Goal: Task Accomplishment & Management: Use online tool/utility

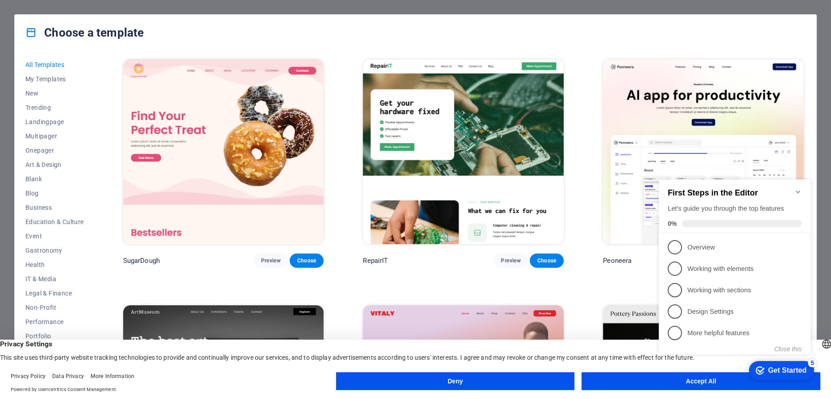
click div "checkmark Get Started 5 First Steps in the Editor Let's guide you through the t…"
click at [797, 190] on icon "Minimize checklist" at bounding box center [797, 191] width 4 height 3
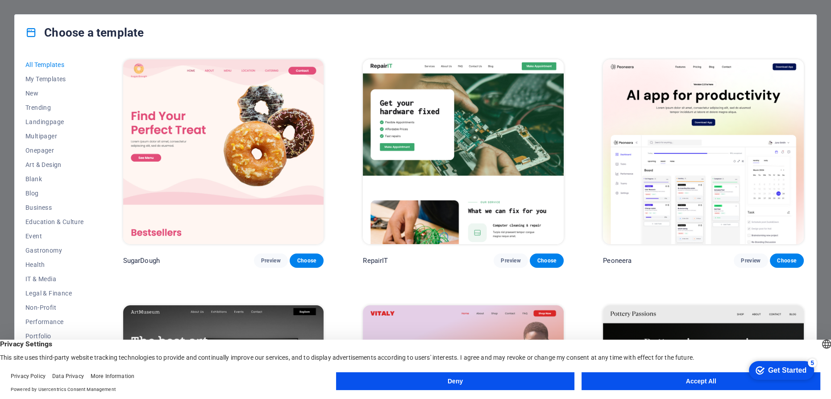
click at [707, 381] on button "Accept All" at bounding box center [700, 381] width 239 height 18
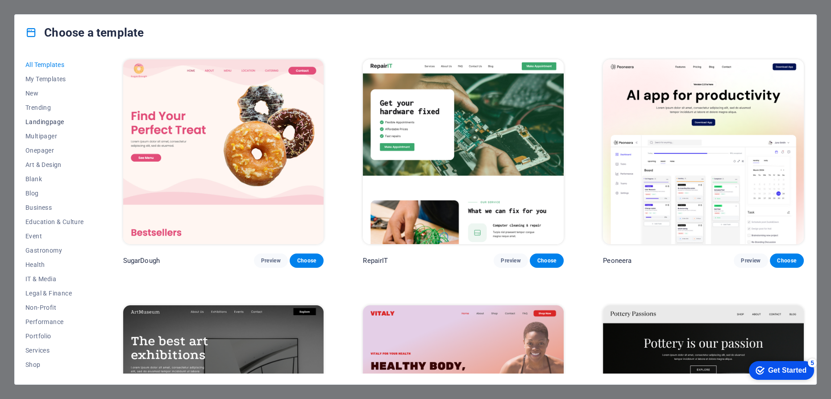
click at [52, 119] on span "Landingpage" at bounding box center [54, 121] width 58 height 7
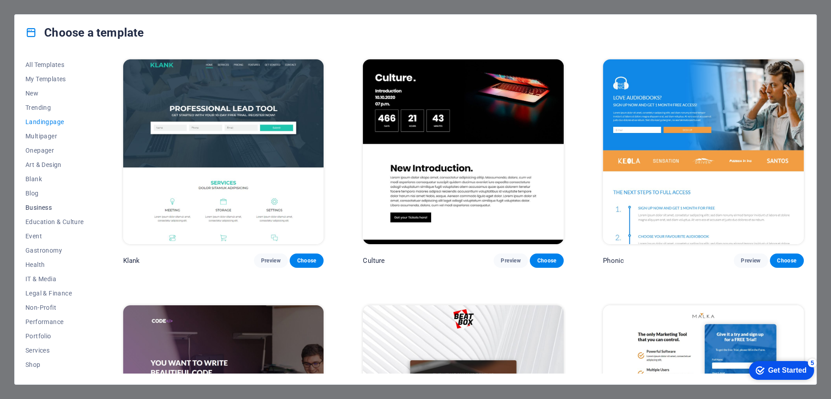
click at [36, 207] on span "Business" at bounding box center [54, 207] width 58 height 7
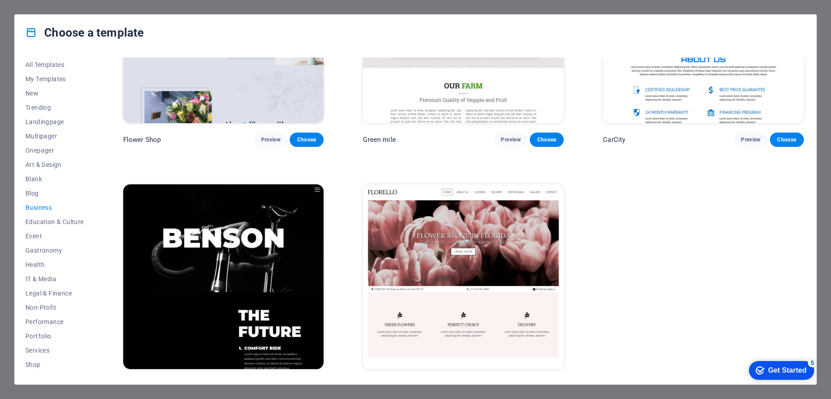
scroll to position [383, 0]
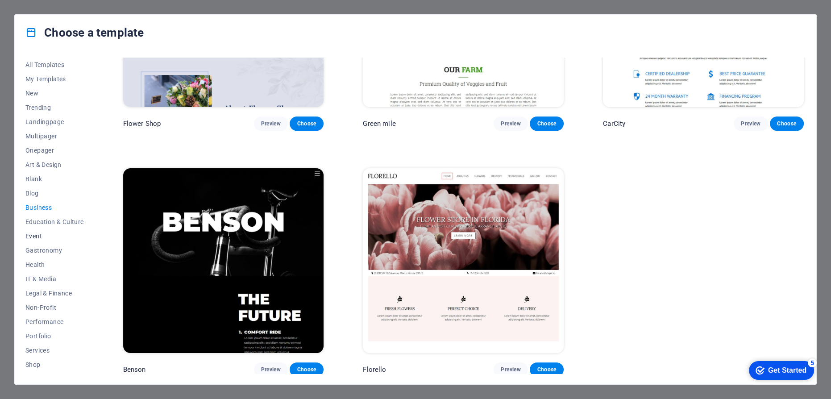
click at [37, 236] on span "Event" at bounding box center [54, 235] width 58 height 7
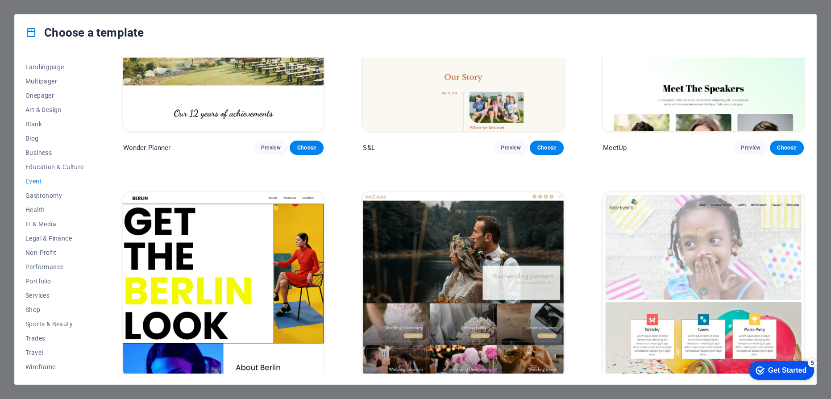
scroll to position [0, 0]
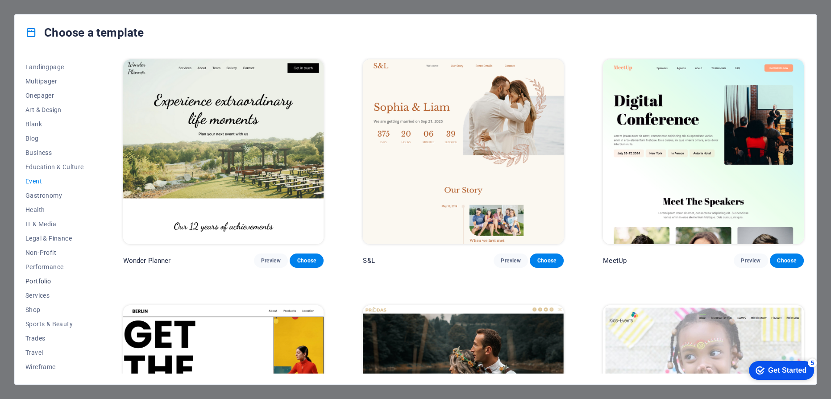
click at [40, 281] on span "Portfolio" at bounding box center [54, 280] width 58 height 7
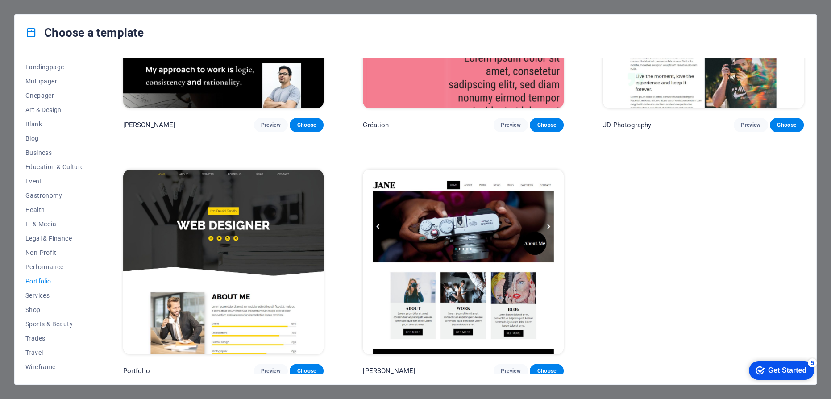
scroll to position [383, 0]
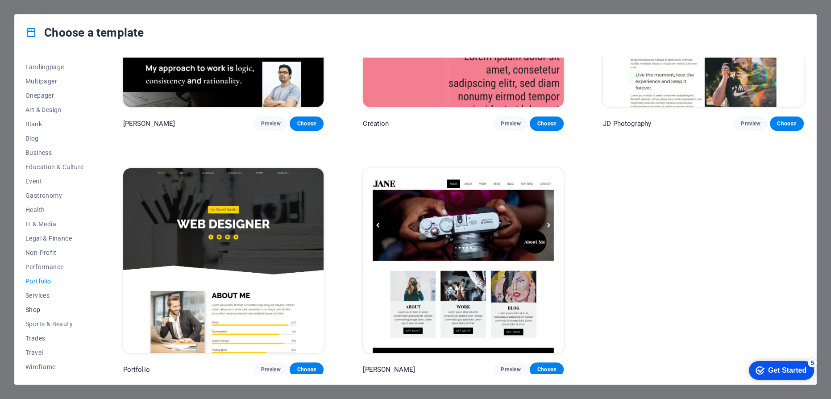
click at [34, 309] on span "Shop" at bounding box center [54, 309] width 58 height 7
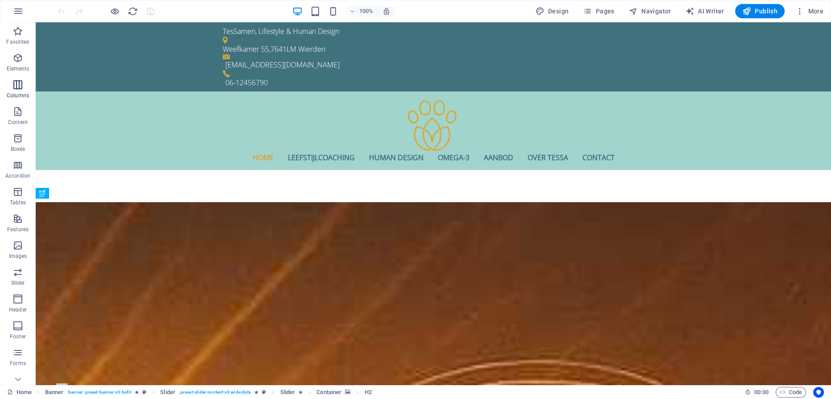
click at [18, 86] on icon "button" at bounding box center [17, 84] width 11 height 11
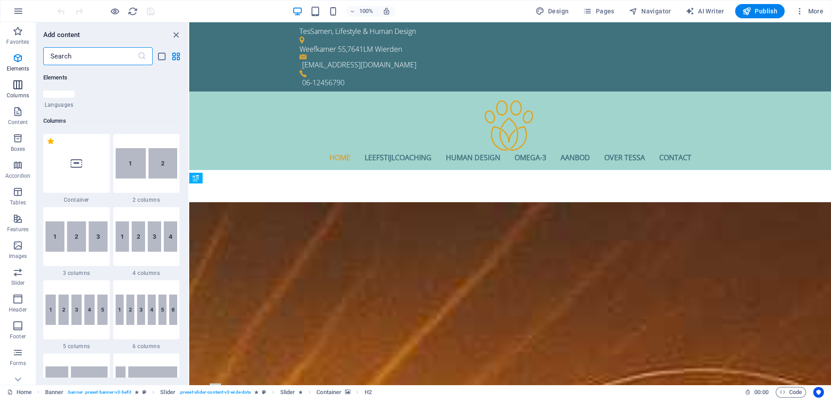
scroll to position [441, 0]
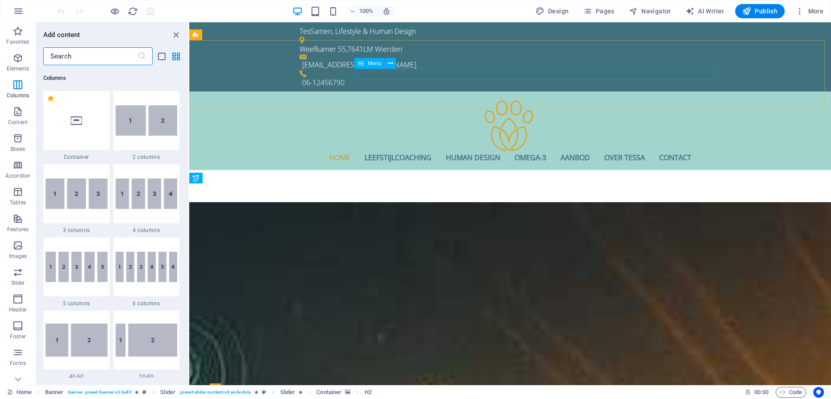
click at [361, 64] on icon at bounding box center [361, 63] width 6 height 11
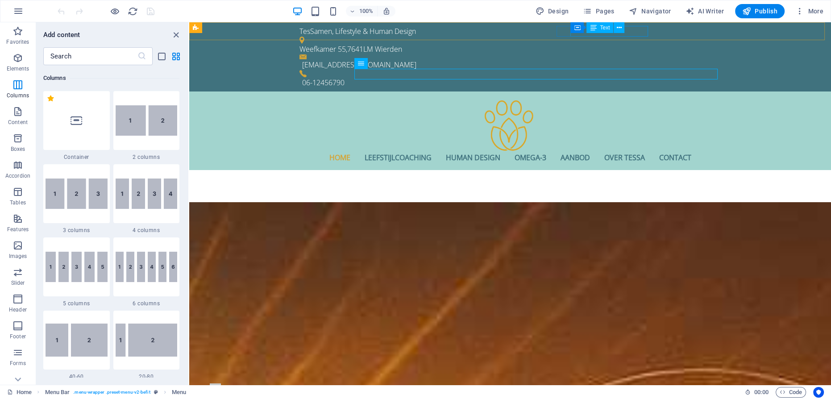
click at [605, 30] on div "Text" at bounding box center [599, 27] width 27 height 11
click at [604, 28] on span "Text" at bounding box center [604, 27] width 10 height 5
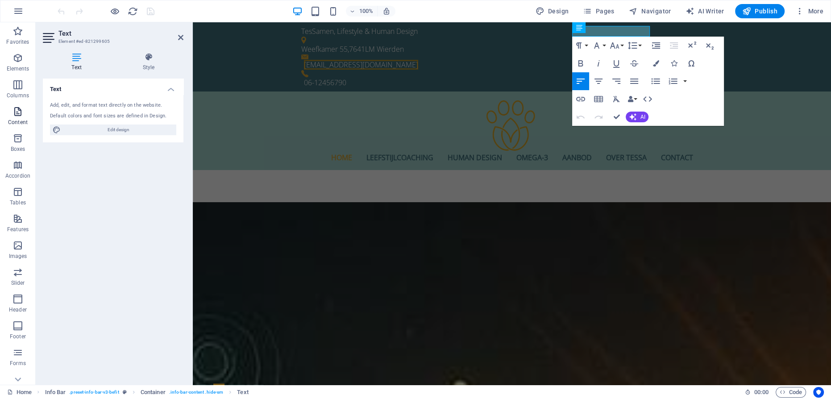
click at [16, 114] on icon "button" at bounding box center [17, 111] width 11 height 11
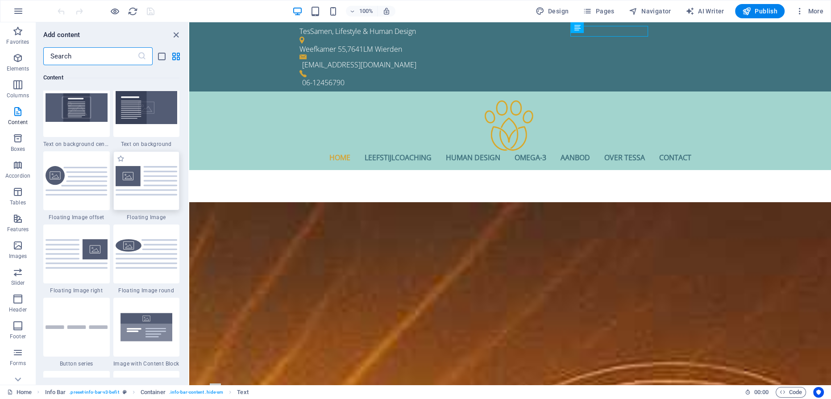
scroll to position [1885, 0]
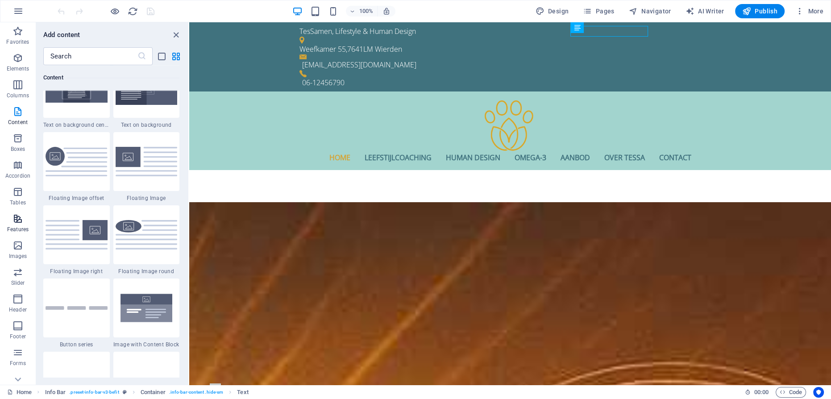
click at [19, 219] on icon "button" at bounding box center [17, 218] width 11 height 11
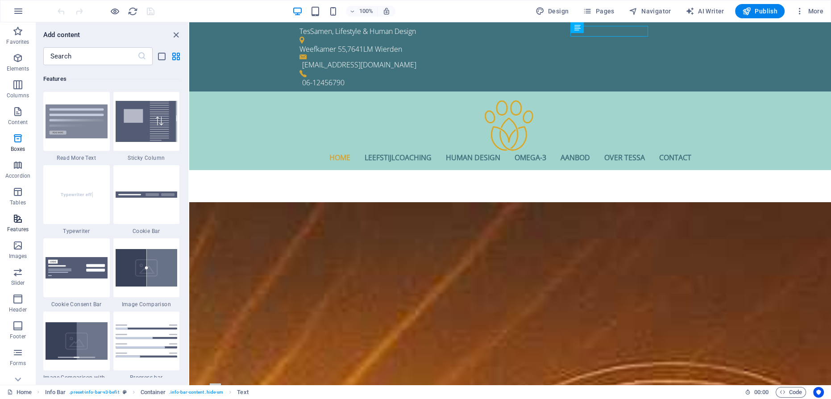
scroll to position [3476, 0]
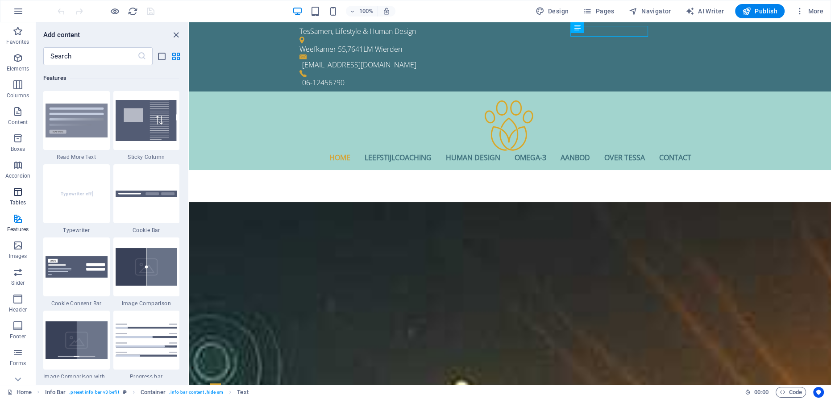
click at [18, 194] on icon "button" at bounding box center [17, 191] width 11 height 11
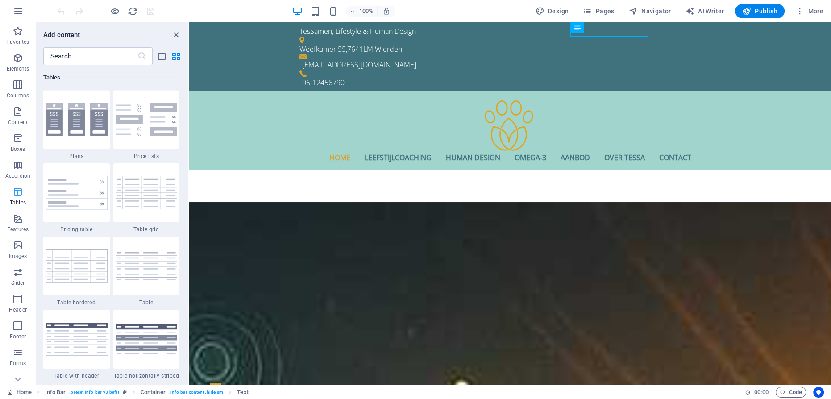
scroll to position [3089, 0]
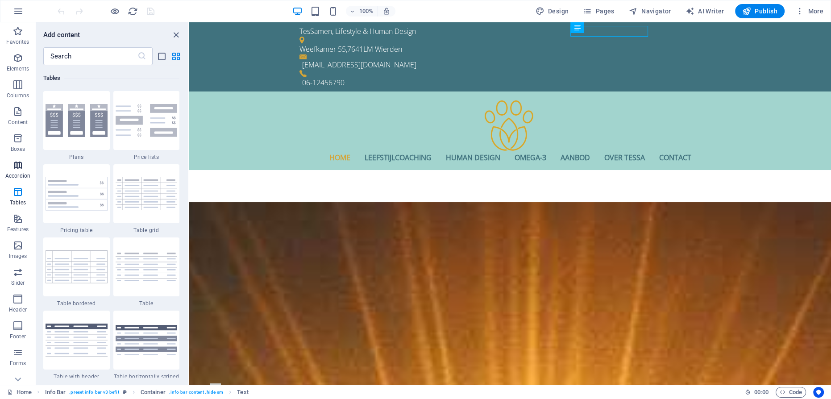
click at [19, 165] on icon "button" at bounding box center [17, 165] width 11 height 11
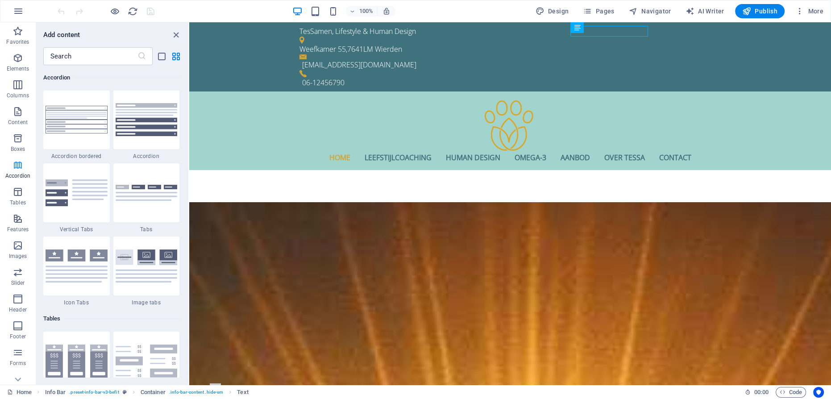
scroll to position [2848, 0]
click at [18, 276] on icon "button" at bounding box center [17, 272] width 11 height 11
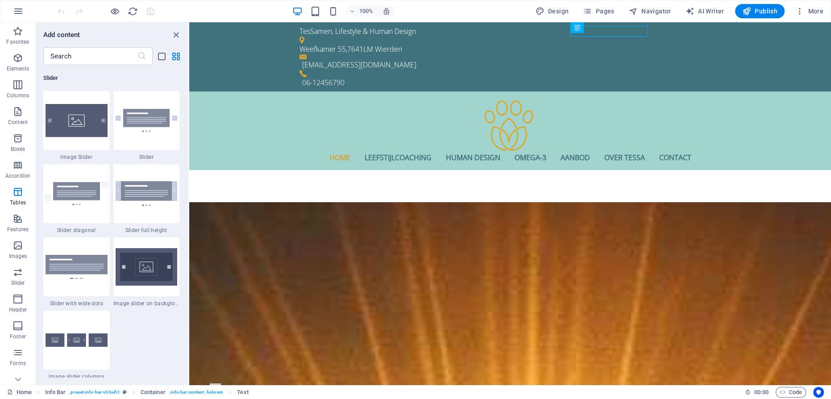
scroll to position [5056, 0]
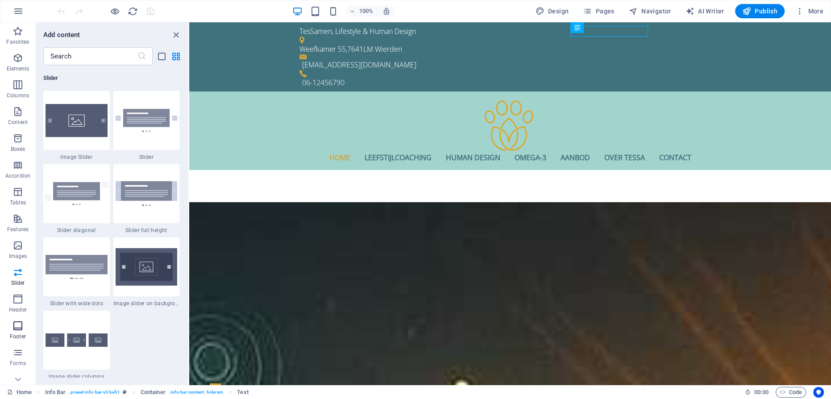
click at [21, 323] on icon "button" at bounding box center [17, 325] width 11 height 11
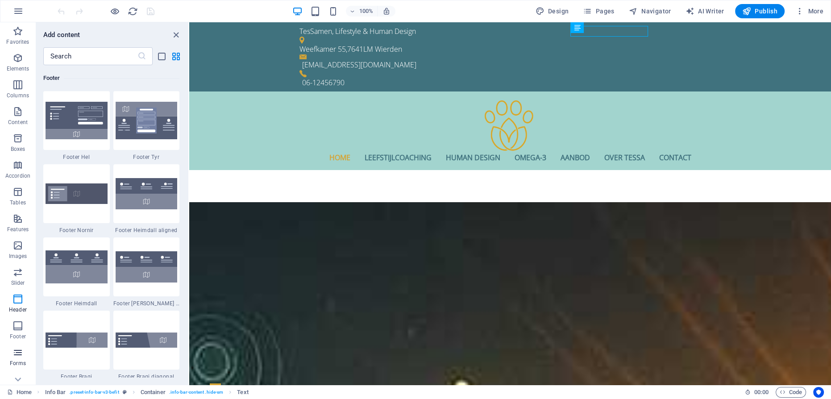
click at [19, 353] on icon "button" at bounding box center [17, 352] width 11 height 11
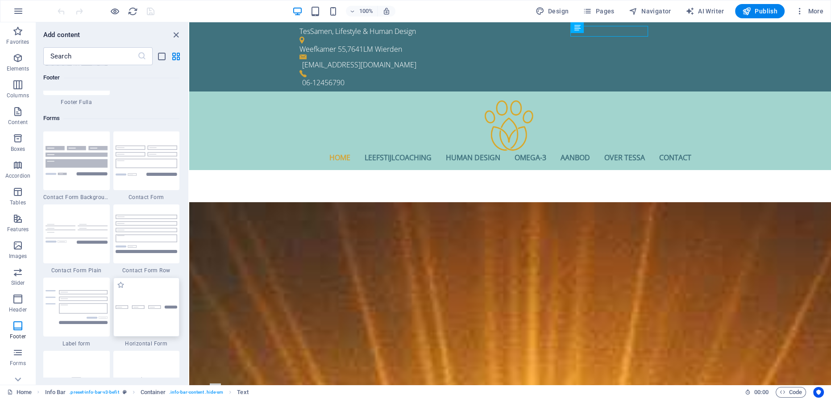
scroll to position [6471, 0]
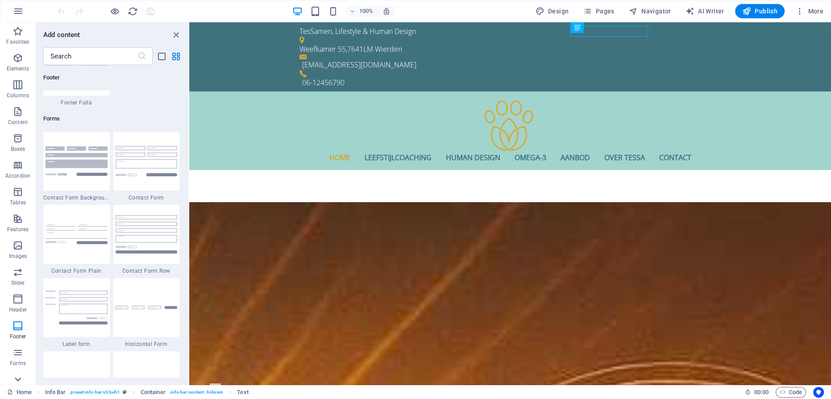
click at [17, 34] on icon at bounding box center [18, 27] width 12 height 12
click at [18, 342] on icon "button" at bounding box center [17, 340] width 11 height 11
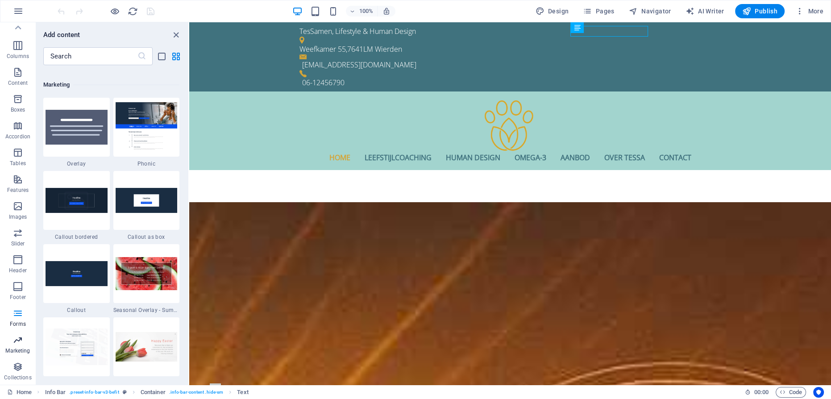
scroll to position [7266, 0]
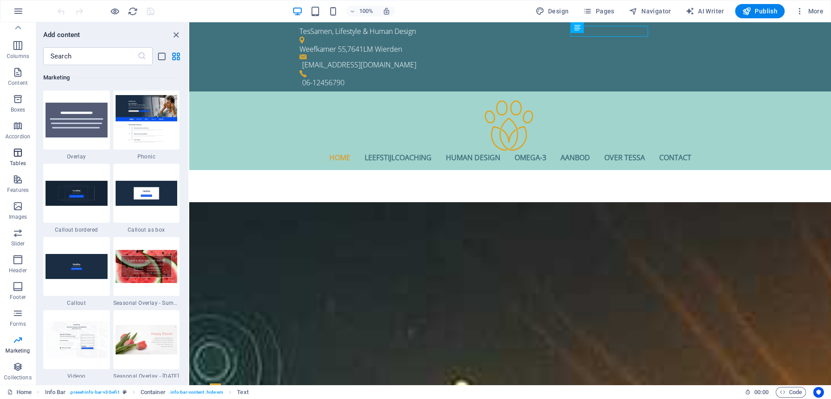
click at [17, 154] on icon "button" at bounding box center [17, 152] width 11 height 11
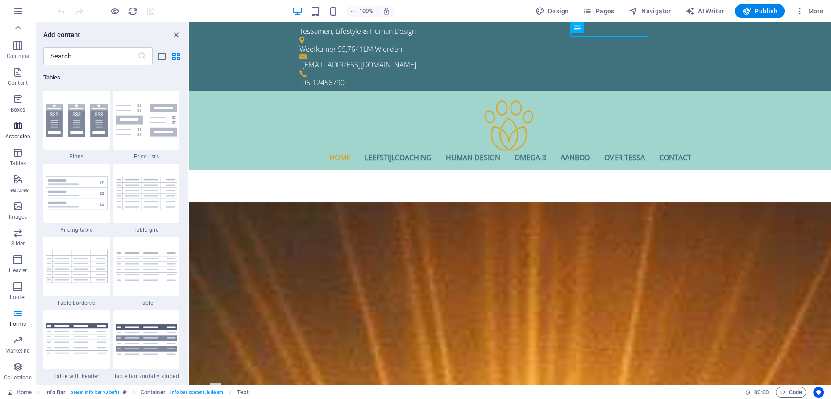
click at [16, 127] on icon "button" at bounding box center [17, 125] width 11 height 11
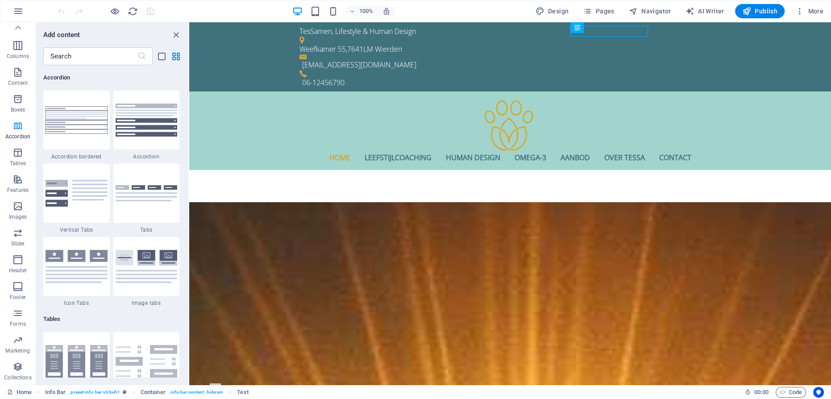
scroll to position [2848, 0]
click at [18, 102] on icon "button" at bounding box center [17, 99] width 11 height 11
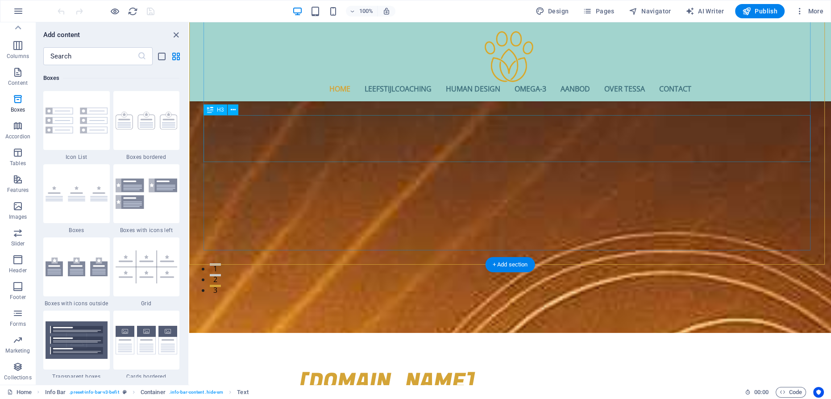
scroll to position [121, 0]
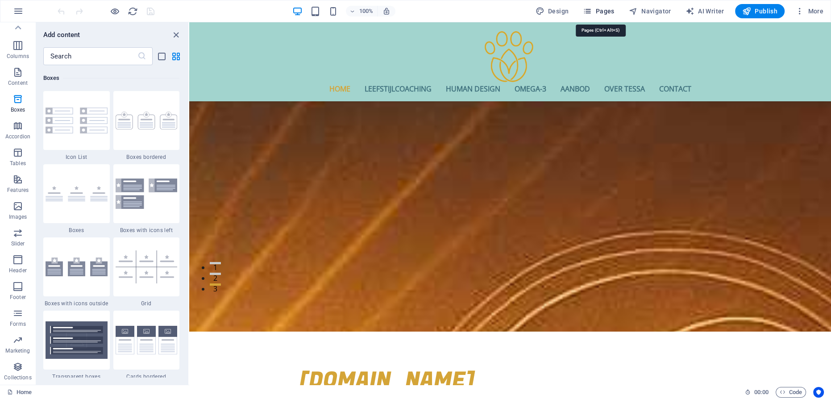
click at [591, 12] on icon "button" at bounding box center [587, 11] width 9 height 9
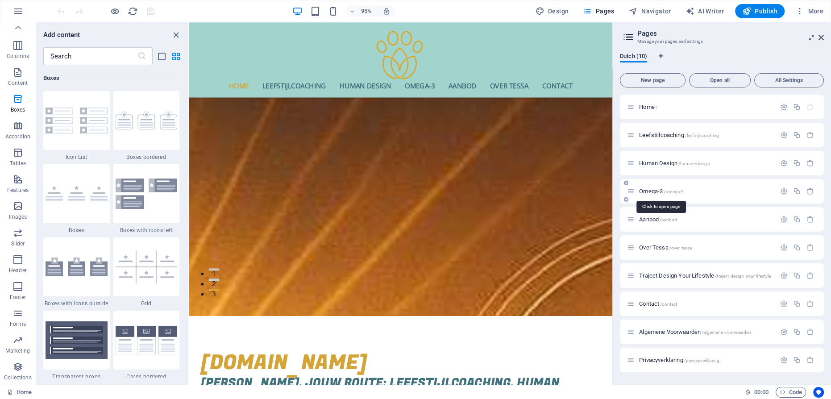
click at [649, 190] on span "Omega-3 /omega-3" at bounding box center [661, 191] width 45 height 7
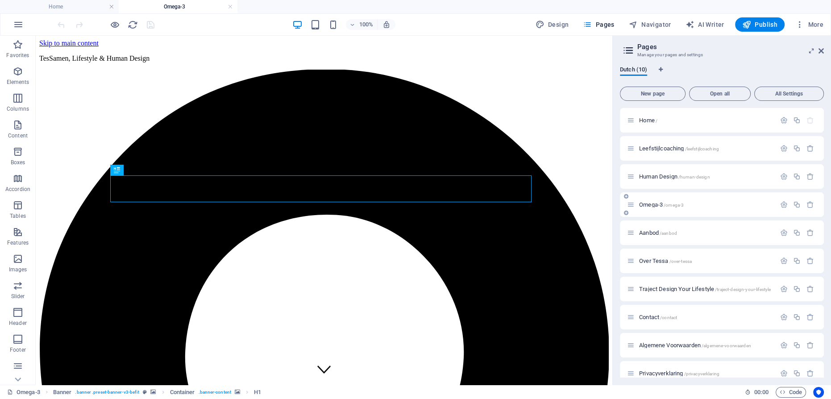
scroll to position [0, 0]
click at [657, 261] on span "Over Tessa /over-tessa" at bounding box center [665, 260] width 53 height 7
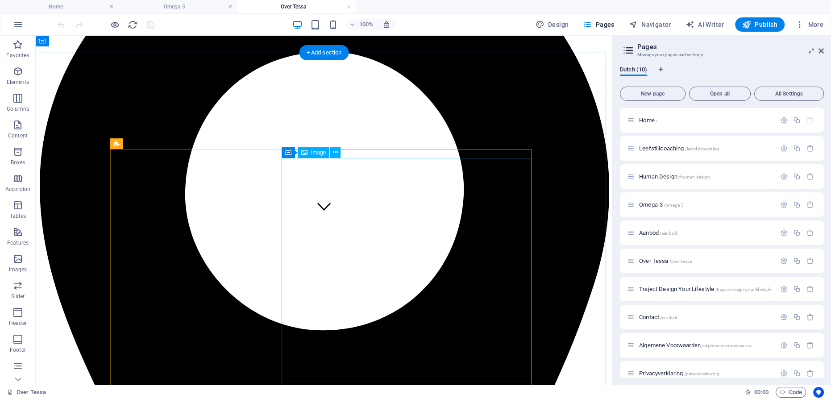
scroll to position [162, 0]
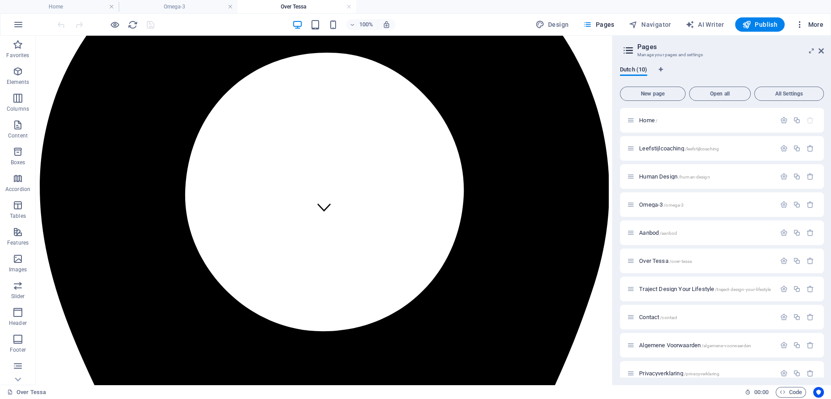
click at [810, 22] on span "More" at bounding box center [809, 24] width 28 height 9
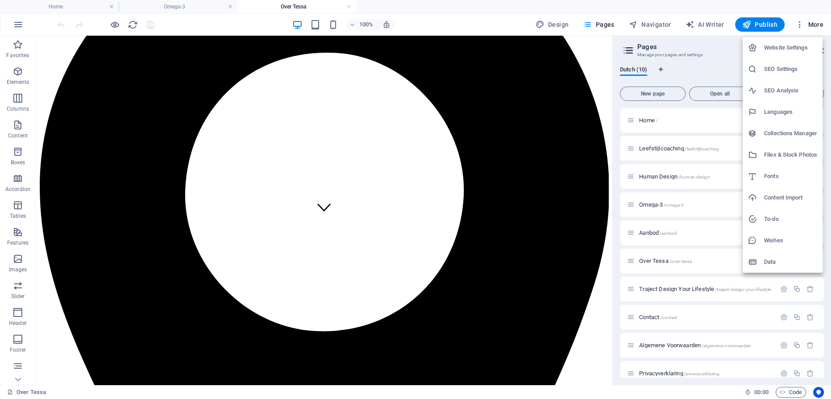
click at [785, 70] on h6 "SEO Settings" at bounding box center [790, 69] width 53 height 11
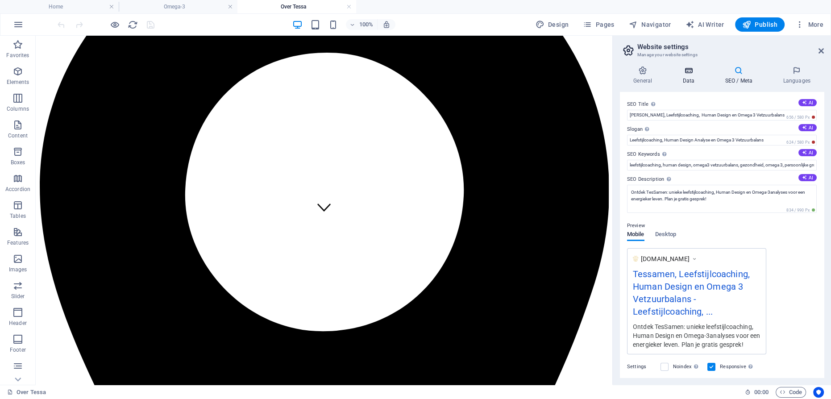
click at [685, 70] on icon at bounding box center [688, 70] width 39 height 9
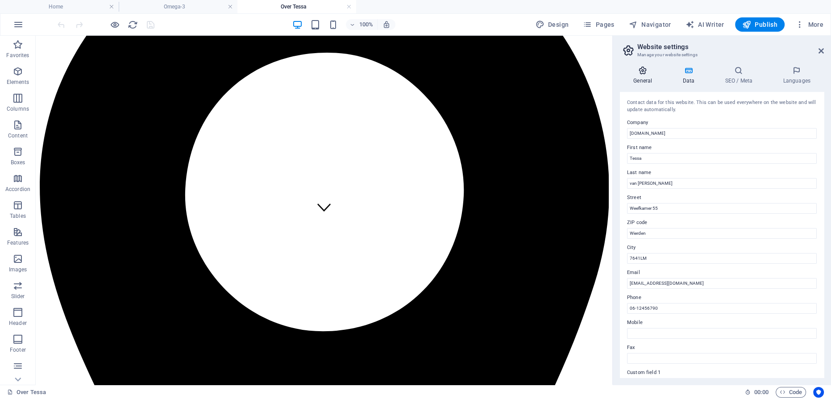
click at [640, 70] on icon at bounding box center [642, 70] width 45 height 9
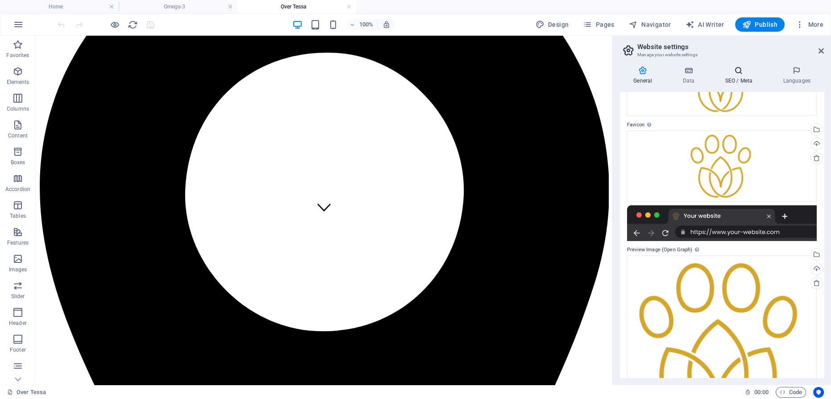
scroll to position [72, 0]
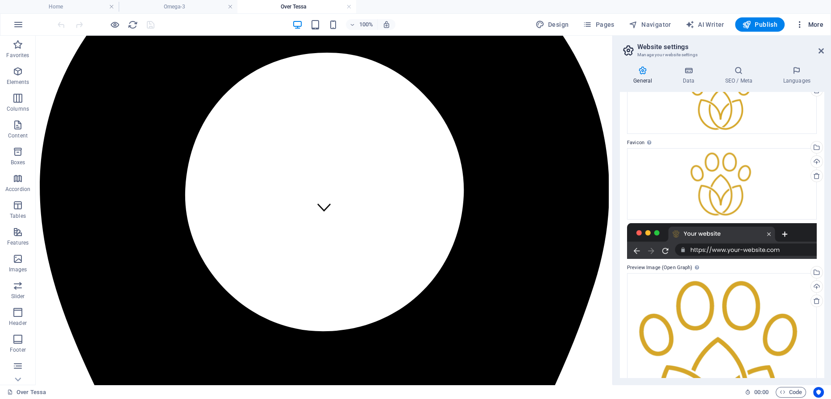
click at [799, 23] on icon "button" at bounding box center [799, 24] width 9 height 9
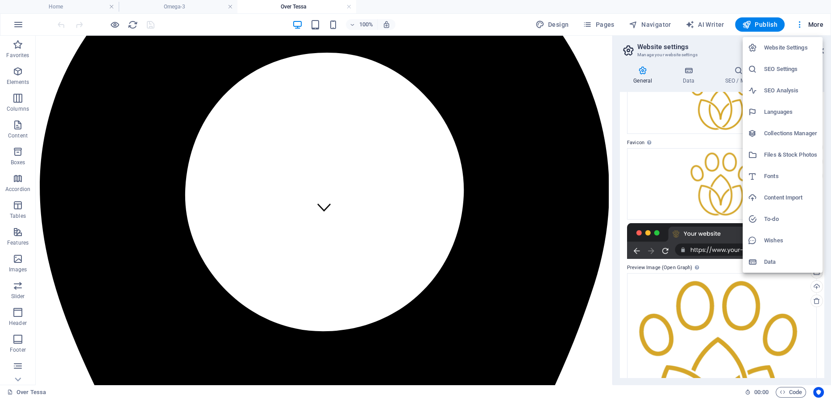
click at [780, 112] on h6 "Languages" at bounding box center [790, 112] width 53 height 11
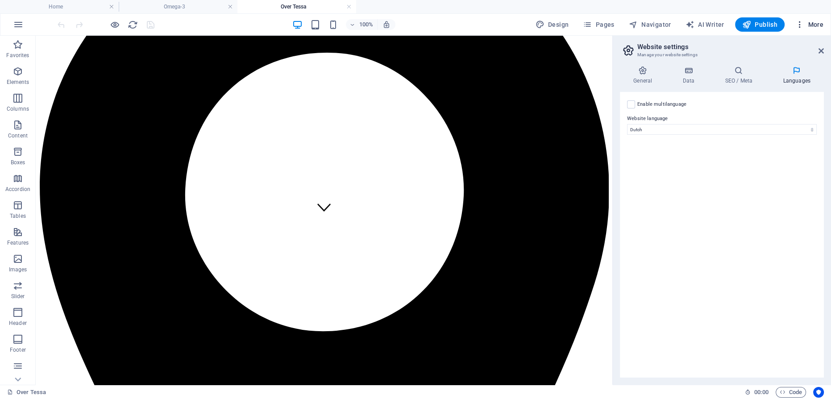
click at [807, 25] on span "More" at bounding box center [809, 24] width 28 height 9
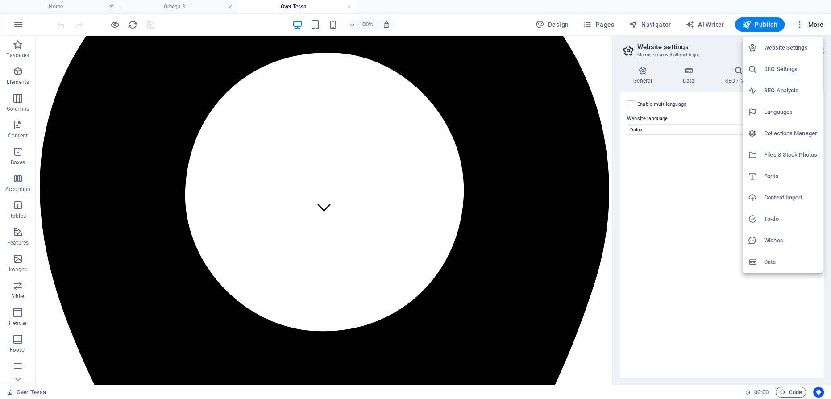
click at [316, 24] on div at bounding box center [415, 199] width 831 height 399
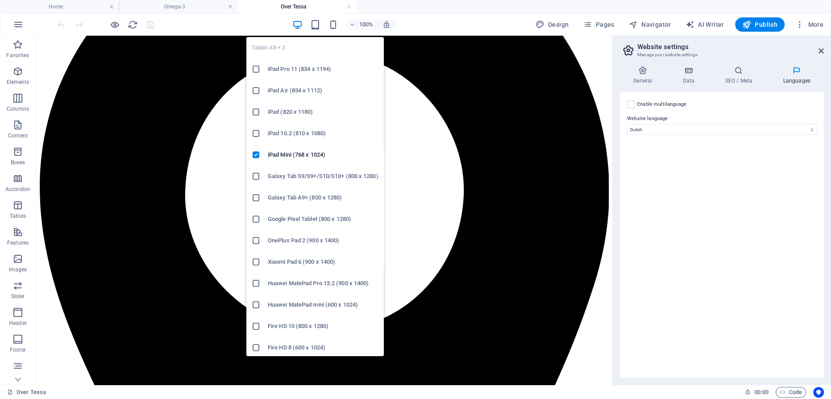
click at [256, 196] on icon at bounding box center [256, 197] width 9 height 9
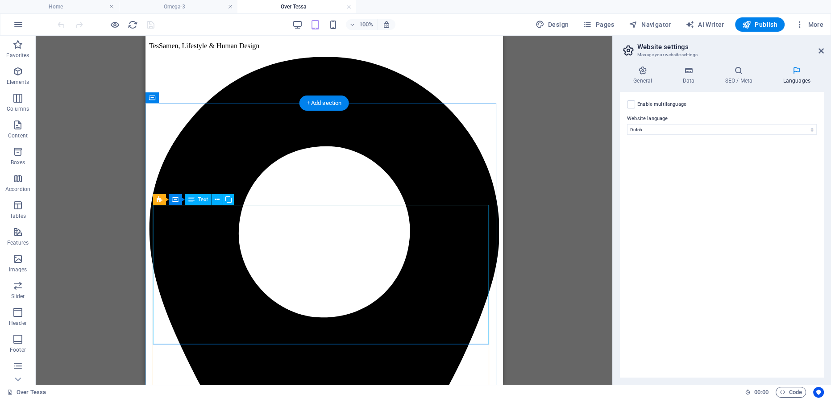
scroll to position [0, 0]
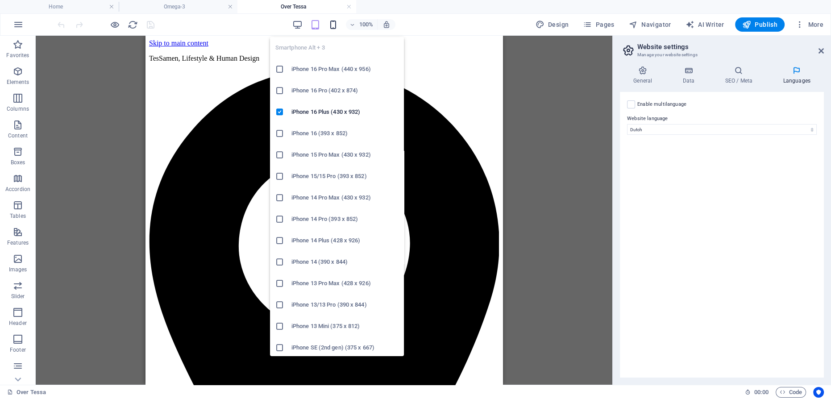
click at [333, 23] on icon "button" at bounding box center [333, 25] width 10 height 10
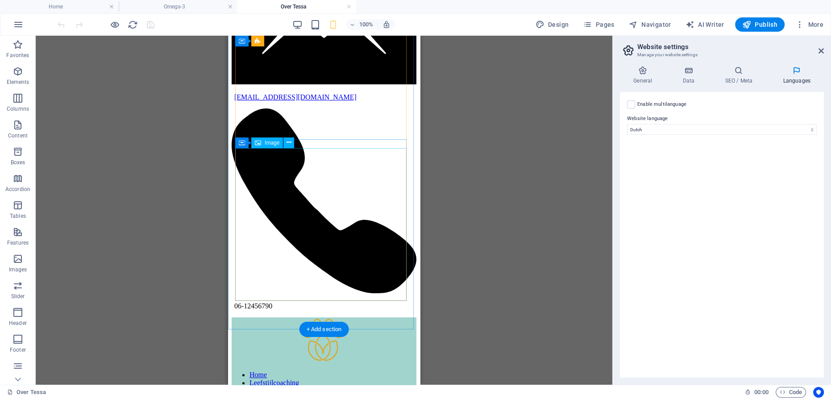
scroll to position [405, 0]
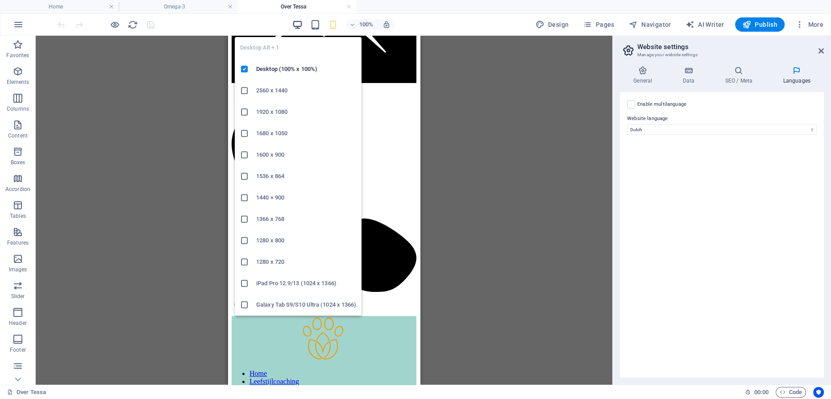
click at [302, 23] on icon "button" at bounding box center [297, 25] width 10 height 10
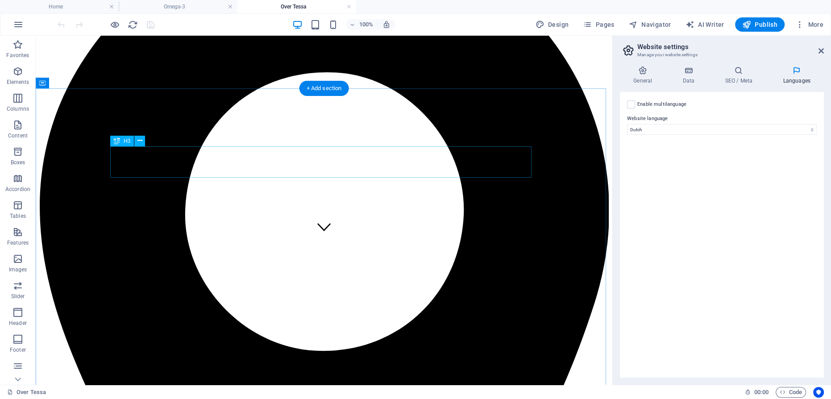
scroll to position [171, 0]
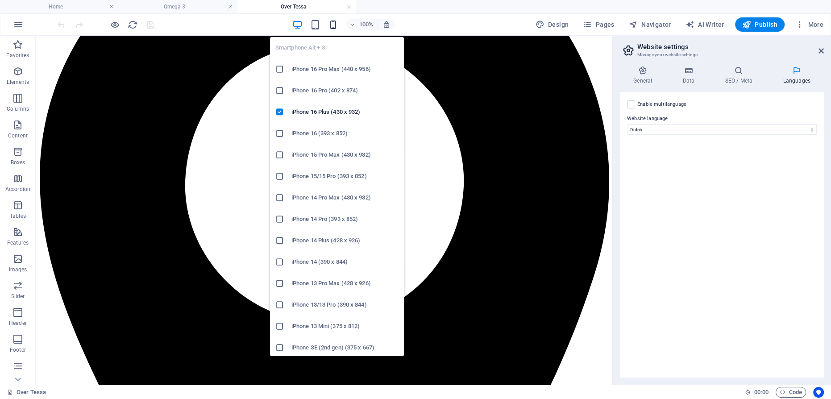
click at [335, 24] on icon "button" at bounding box center [333, 25] width 10 height 10
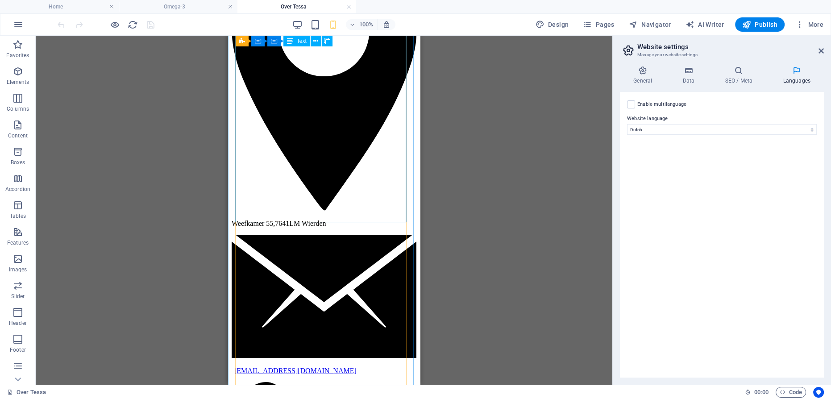
scroll to position [0, 0]
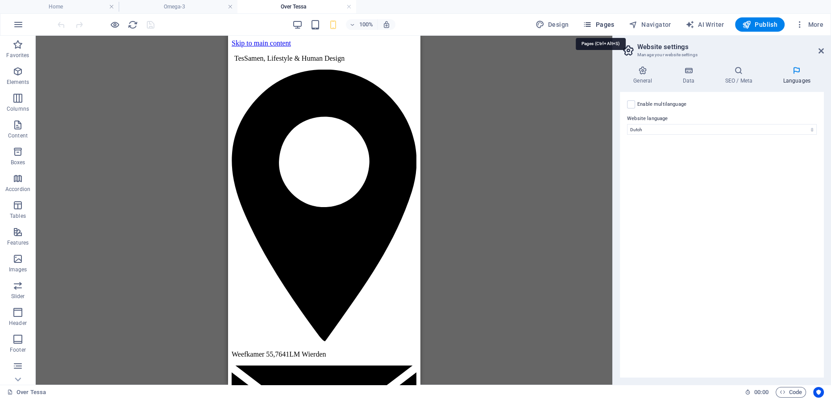
click at [603, 22] on span "Pages" at bounding box center [598, 24] width 31 height 9
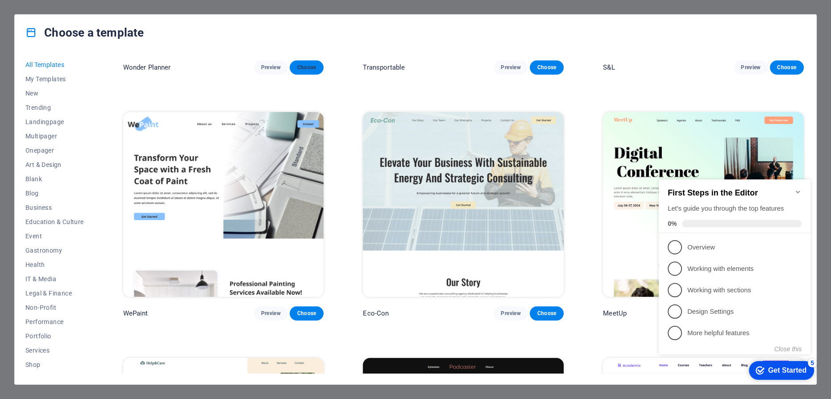
scroll to position [932, 0]
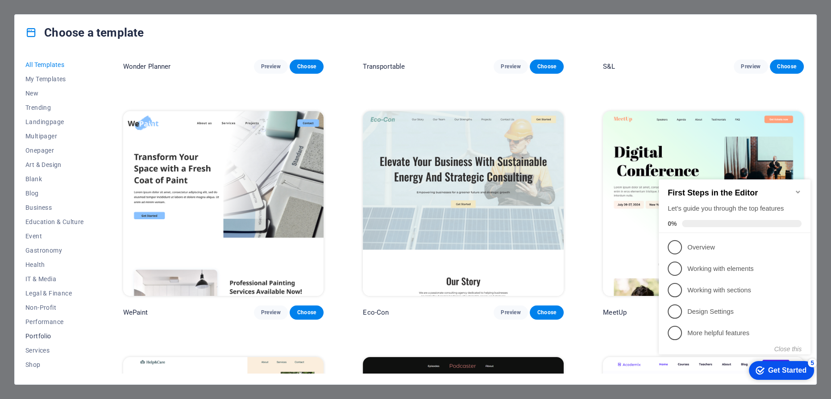
click at [41, 335] on span "Portfolio" at bounding box center [54, 335] width 58 height 7
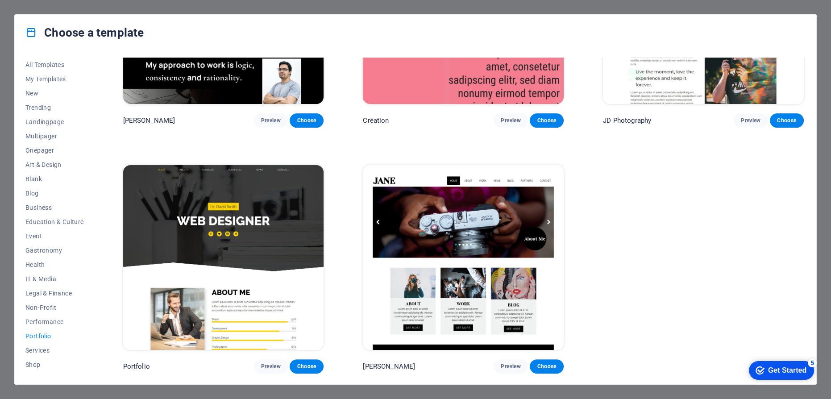
scroll to position [383, 0]
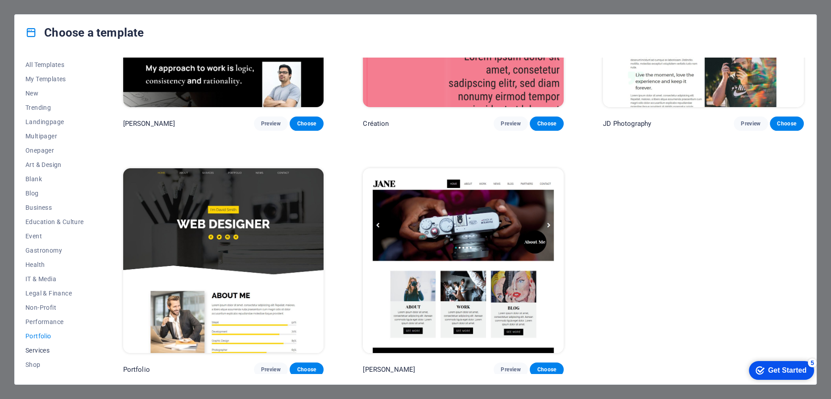
click at [39, 351] on span "Services" at bounding box center [54, 350] width 58 height 7
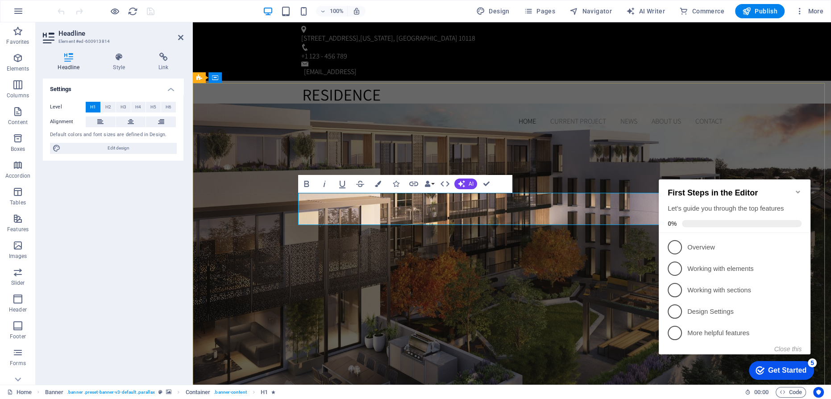
drag, startPoint x: 588, startPoint y: 210, endPoint x: 443, endPoint y: 208, distance: 145.0
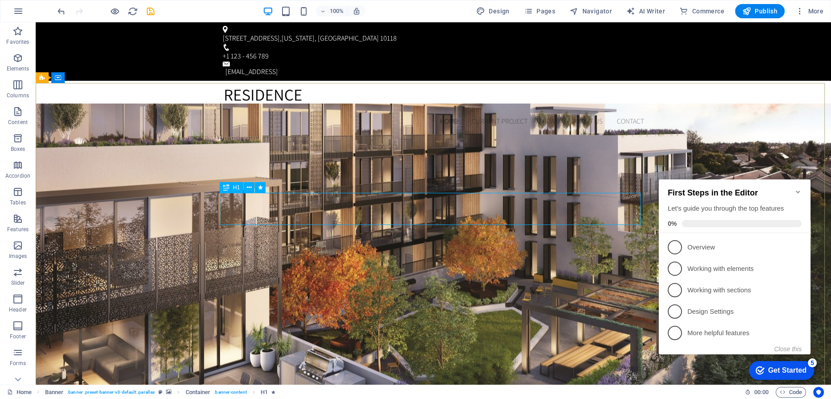
click at [236, 188] on span "H1" at bounding box center [236, 187] width 7 height 5
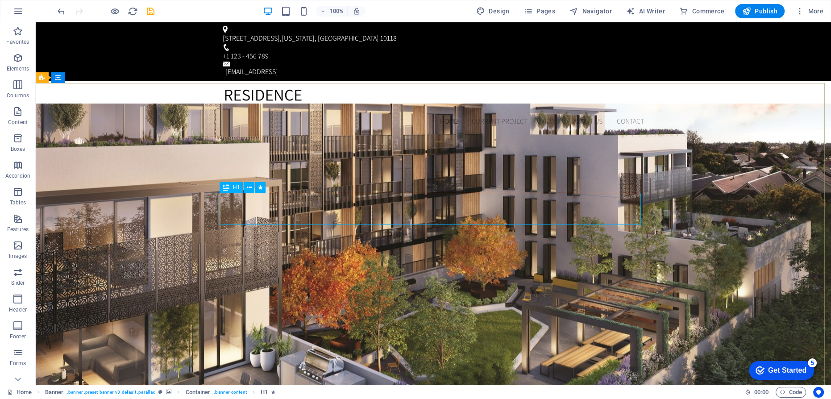
click at [236, 188] on span "H1" at bounding box center [236, 187] width 7 height 5
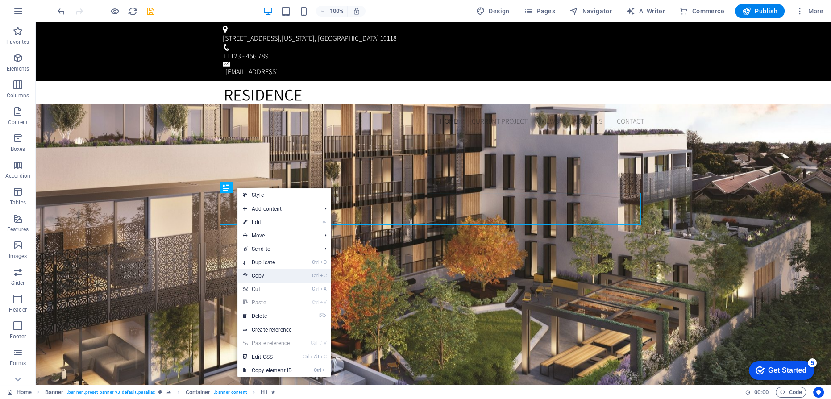
click at [266, 274] on link "Ctrl C Copy" at bounding box center [267, 275] width 60 height 13
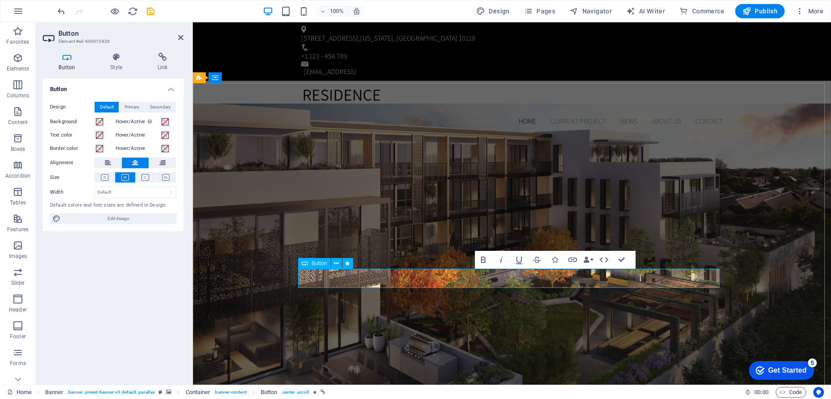
click at [334, 264] on icon at bounding box center [336, 263] width 5 height 9
click at [116, 58] on icon at bounding box center [117, 57] width 44 height 9
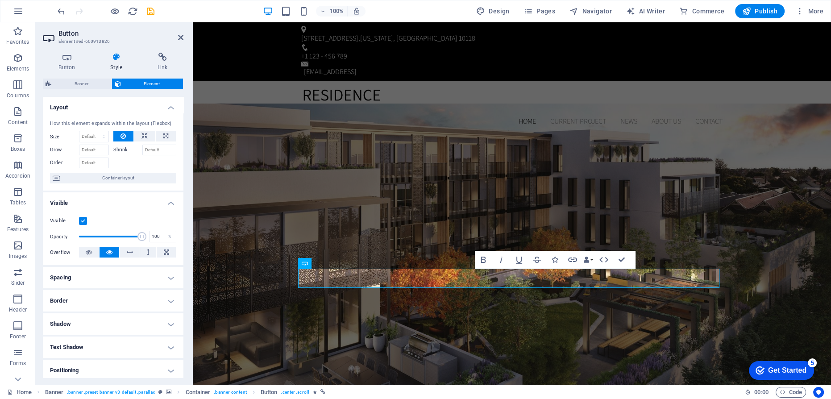
click at [169, 278] on h4 "Spacing" at bounding box center [113, 277] width 141 height 21
click at [89, 360] on h4 "Shadow" at bounding box center [113, 359] width 141 height 21
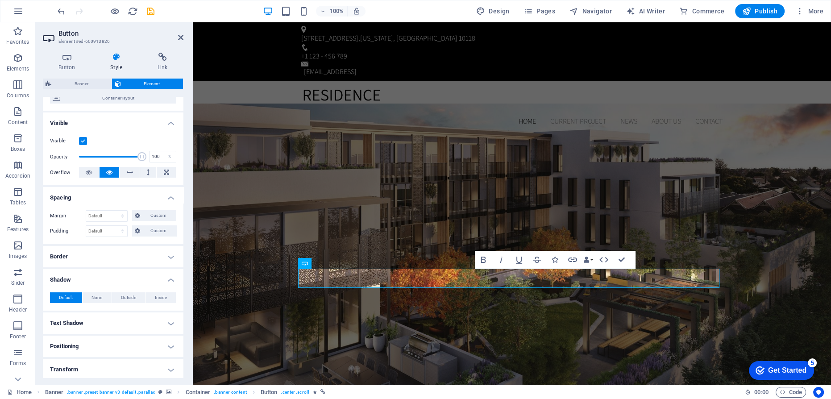
scroll to position [81, 0]
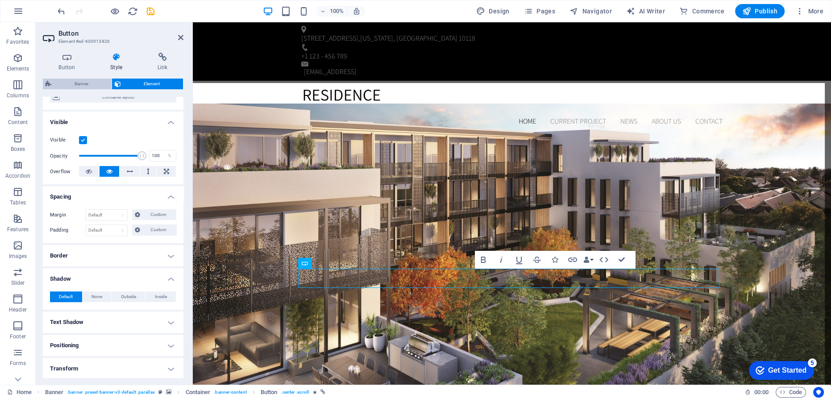
click at [83, 84] on span "Banner" at bounding box center [81, 84] width 55 height 11
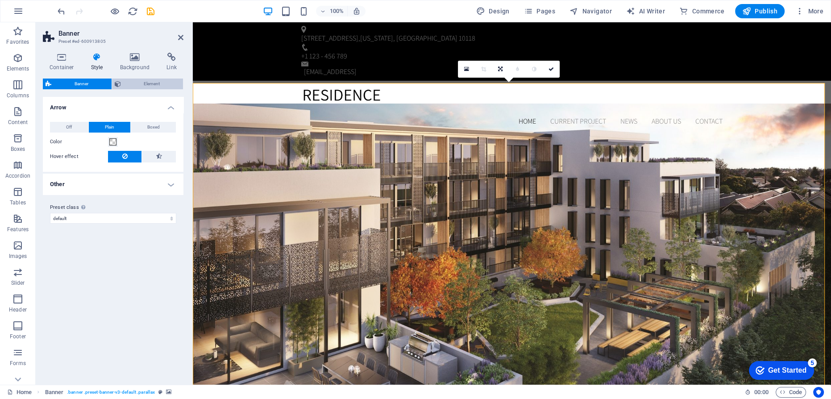
click at [162, 84] on span "Element" at bounding box center [152, 84] width 57 height 11
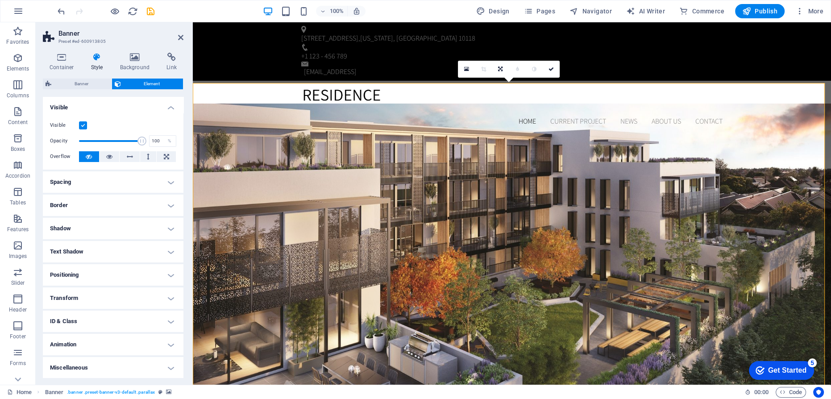
click at [90, 231] on h4 "Shadow" at bounding box center [113, 228] width 141 height 21
click at [131, 244] on span "Outside" at bounding box center [128, 246] width 15 height 11
type input "2"
type input "4"
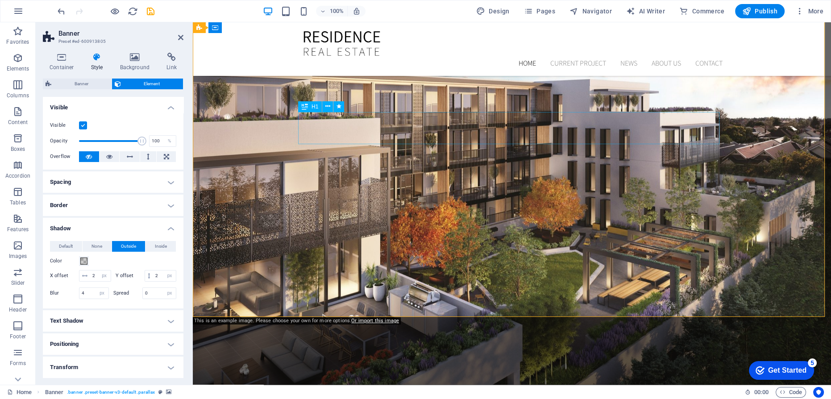
click at [128, 246] on span "Outside" at bounding box center [128, 246] width 15 height 11
click at [118, 329] on h4 "Text Shadow" at bounding box center [113, 320] width 141 height 21
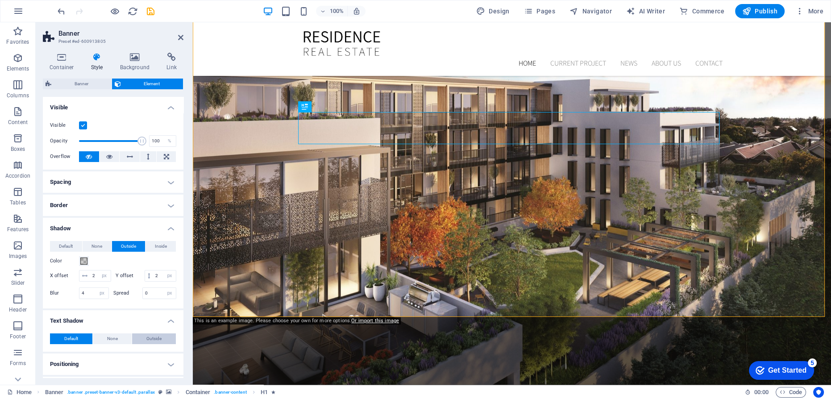
click at [154, 344] on span "Outside" at bounding box center [153, 338] width 15 height 11
type input "2"
type input "4"
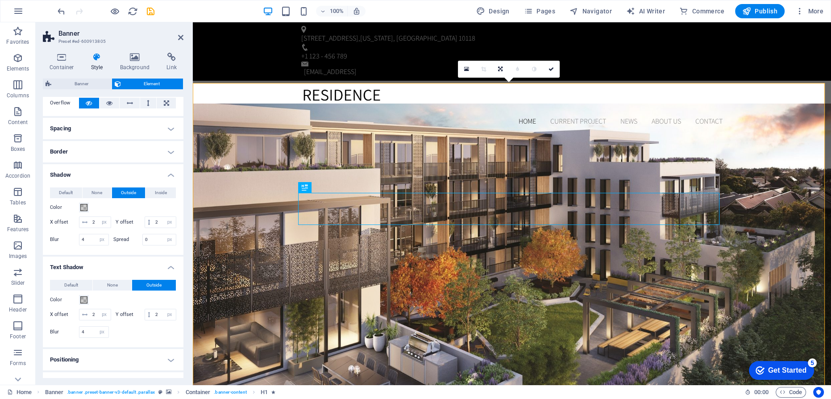
scroll to position [161, 0]
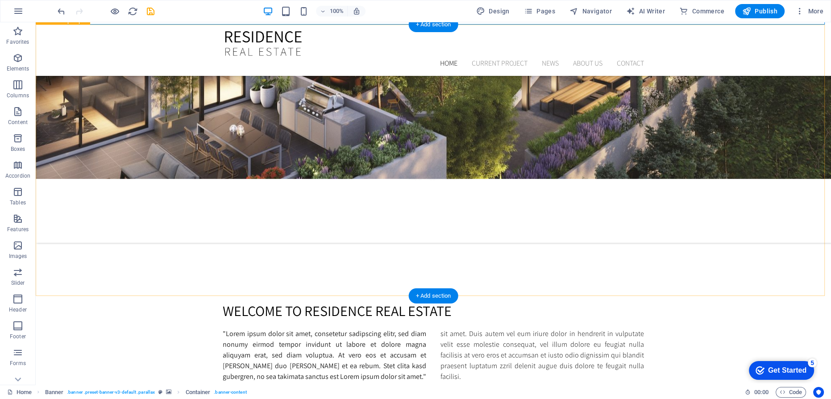
scroll to position [446, 0]
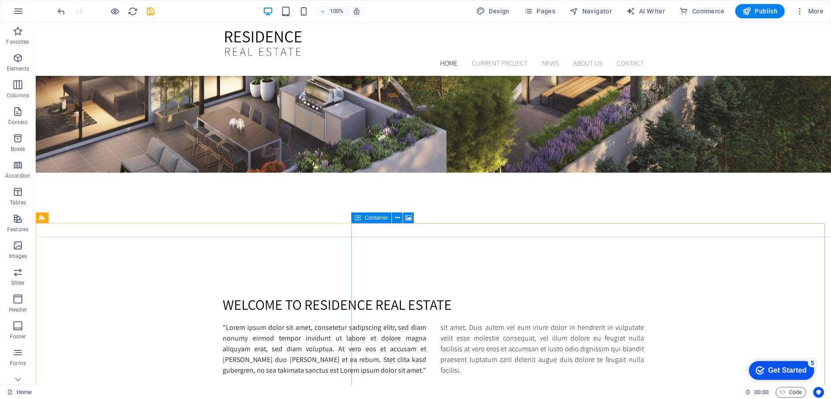
click at [373, 219] on span "Container" at bounding box center [375, 217] width 23 height 5
click at [370, 220] on span "Container" at bounding box center [375, 217] width 23 height 5
click at [375, 219] on span "Container" at bounding box center [375, 217] width 23 height 5
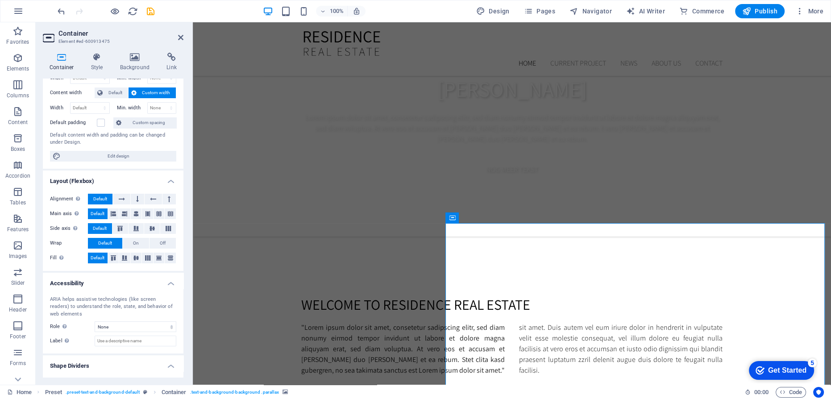
scroll to position [61, 0]
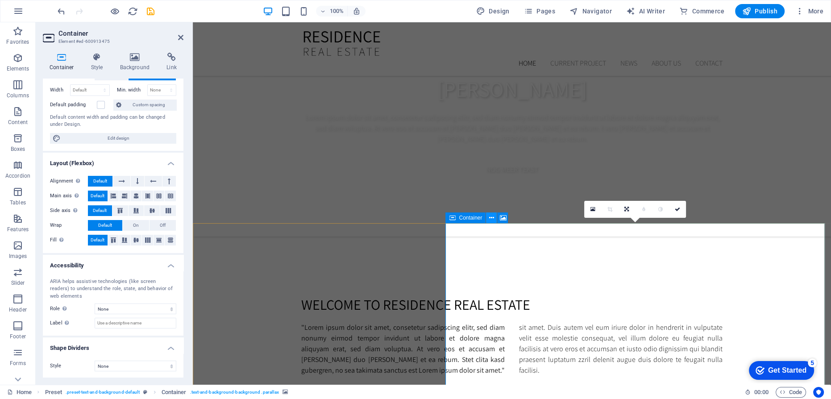
click at [491, 217] on icon at bounding box center [491, 217] width 5 height 9
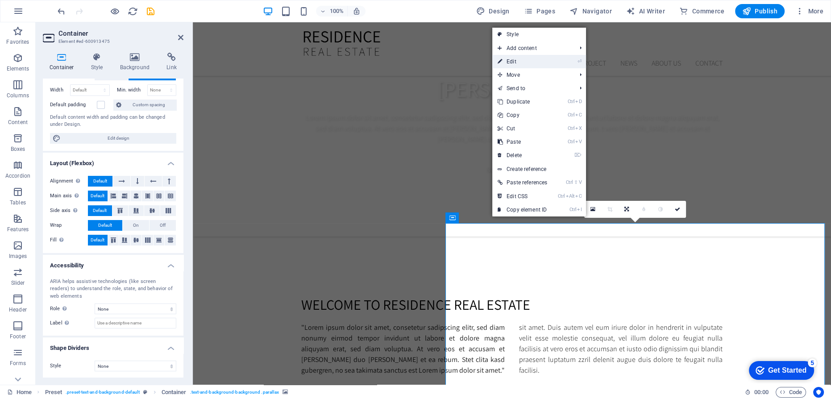
click at [519, 60] on link "⏎ Edit" at bounding box center [522, 61] width 60 height 13
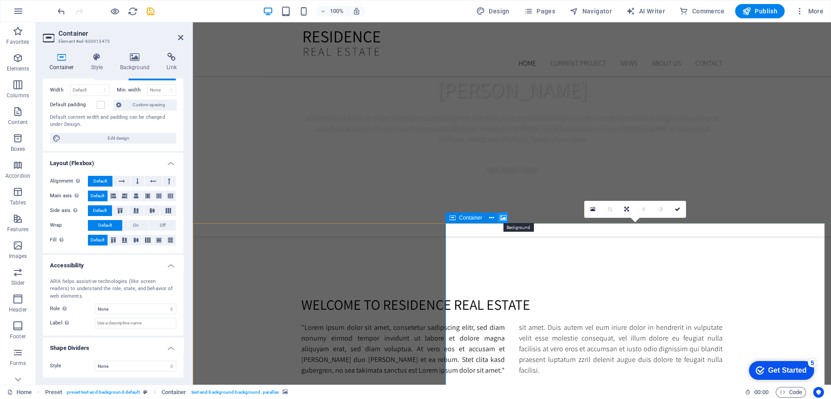
click at [503, 217] on icon at bounding box center [502, 217] width 7 height 9
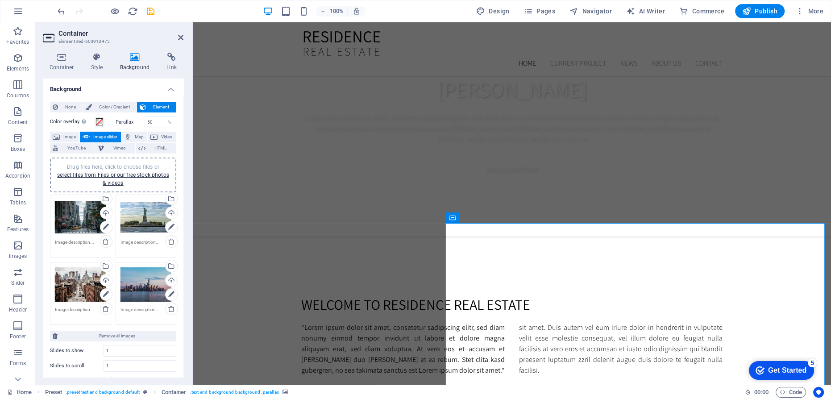
click at [145, 283] on div "Drag files here, click to choose files or select files from Files or our free s…" at bounding box center [145, 285] width 51 height 36
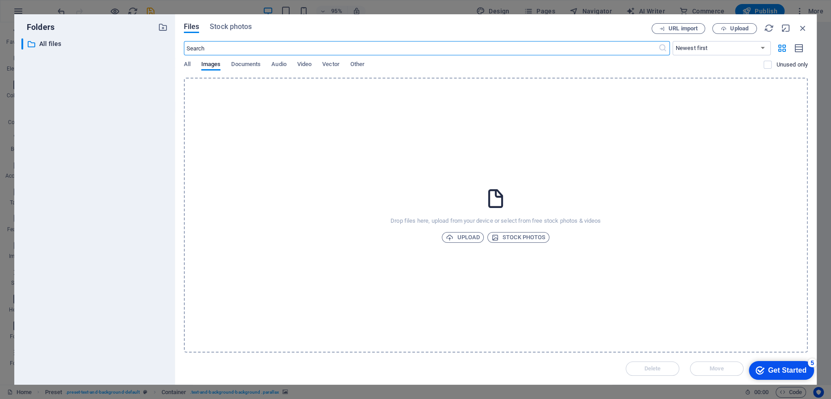
scroll to position [463, 0]
click at [216, 64] on span "Images" at bounding box center [211, 65] width 20 height 12
click at [189, 63] on span "All" at bounding box center [187, 65] width 7 height 12
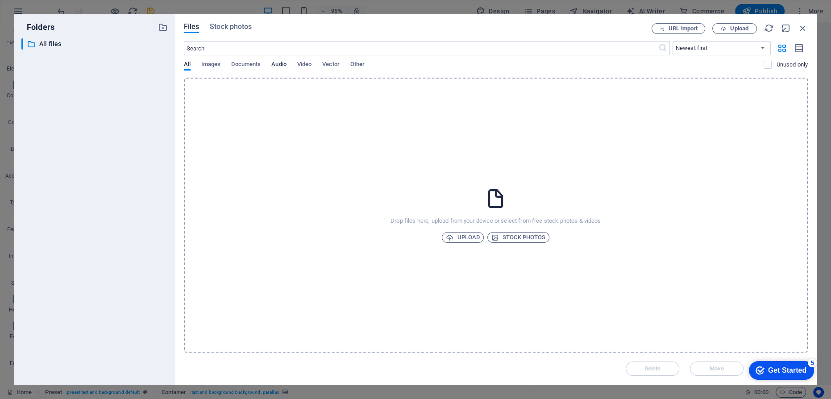
click at [281, 64] on span "Audio" at bounding box center [278, 65] width 15 height 12
click at [302, 65] on span "Video" at bounding box center [304, 65] width 14 height 12
click at [335, 65] on span "Vector" at bounding box center [330, 65] width 17 height 12
click at [366, 66] on div "All Images Documents Audio Video Vector Other" at bounding box center [474, 69] width 580 height 17
click at [802, 28] on icon "button" at bounding box center [803, 28] width 10 height 10
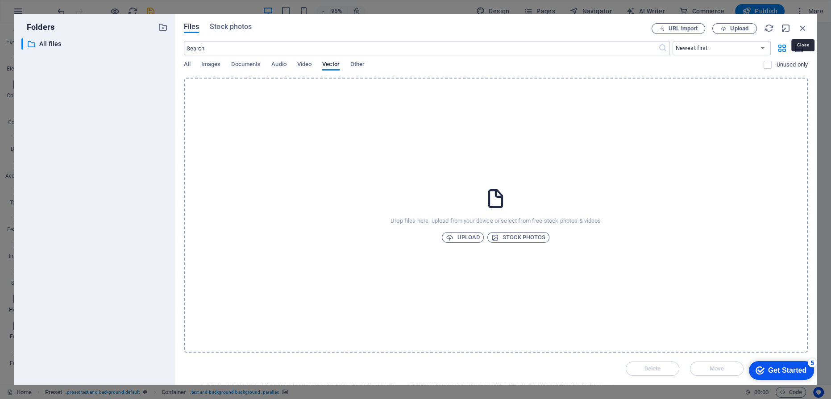
scroll to position [446, 0]
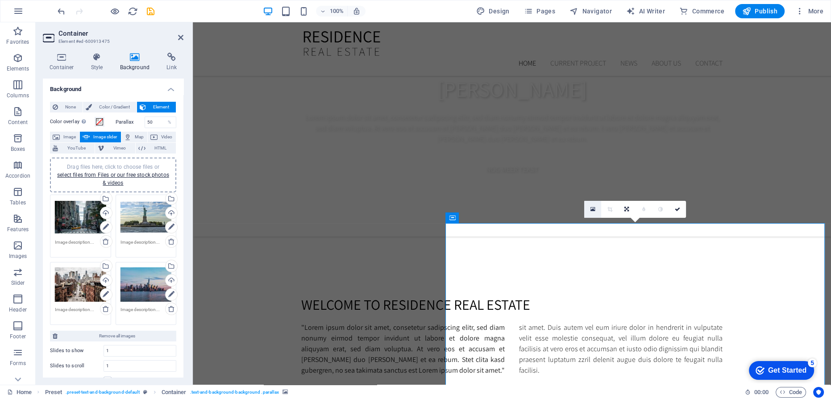
click at [592, 209] on icon at bounding box center [592, 209] width 5 height 6
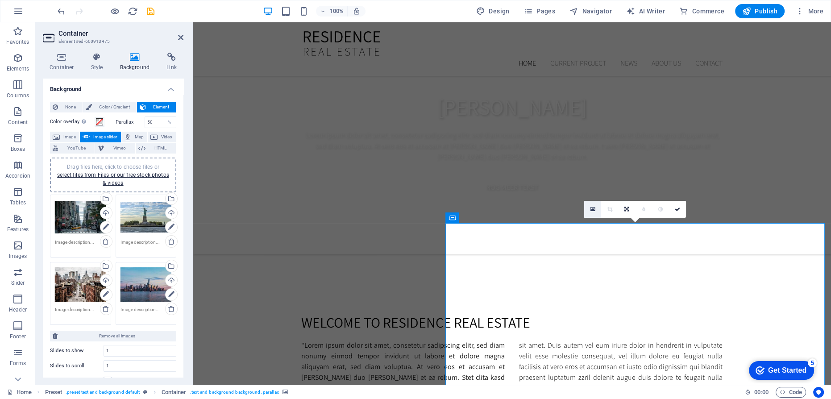
scroll to position [463, 0]
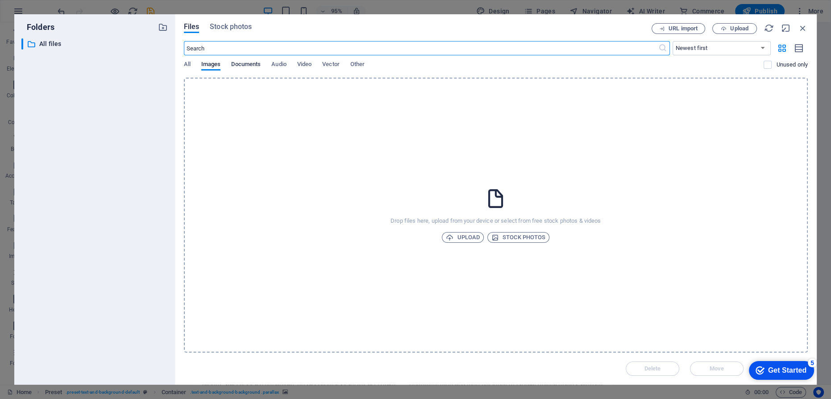
click at [245, 60] on span "Documents" at bounding box center [245, 65] width 29 height 12
click at [185, 65] on span "All" at bounding box center [187, 65] width 7 height 12
click at [220, 26] on span "Stock photos" at bounding box center [231, 26] width 42 height 11
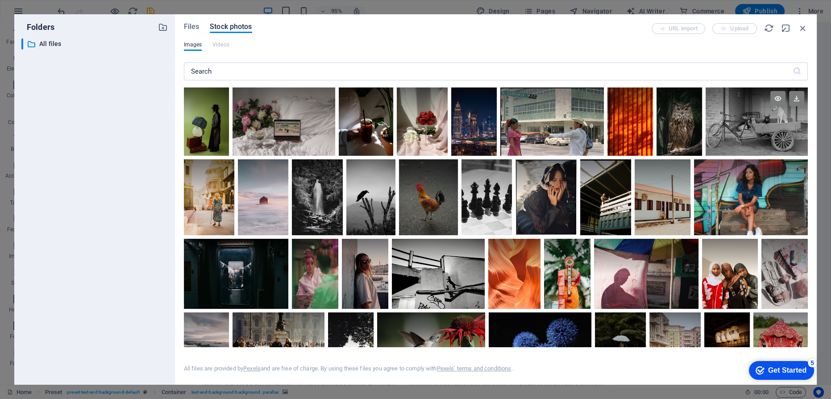
click at [766, 127] on div at bounding box center [756, 121] width 102 height 68
click at [750, 128] on div at bounding box center [756, 138] width 102 height 34
click at [750, 128] on div at bounding box center [756, 121] width 102 height 68
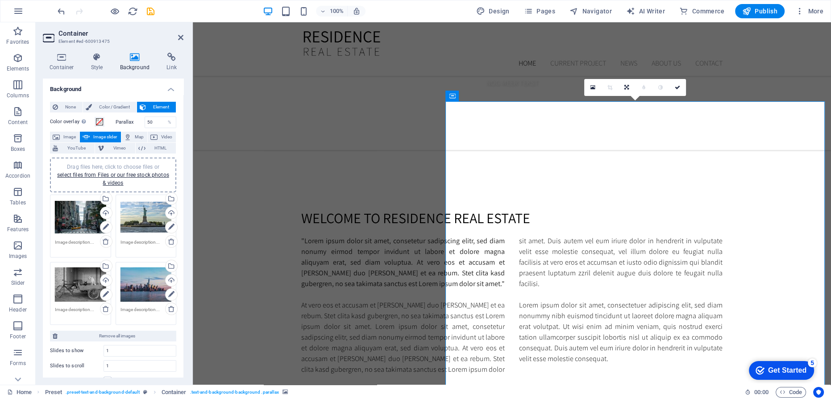
scroll to position [527, 0]
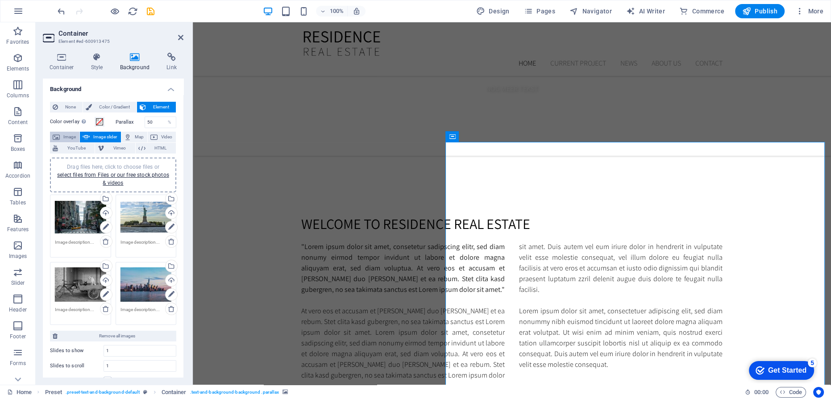
click at [66, 135] on span "Image" at bounding box center [69, 137] width 14 height 11
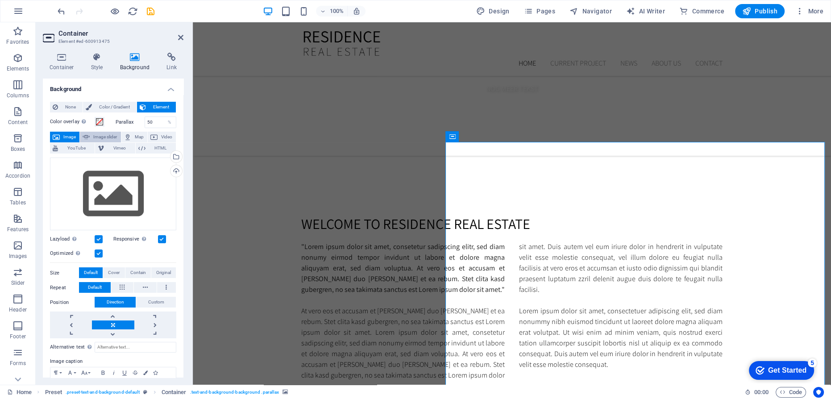
click at [96, 135] on span "Image slider" at bounding box center [104, 137] width 25 height 11
select select "ms"
select select "s"
select select "progressive"
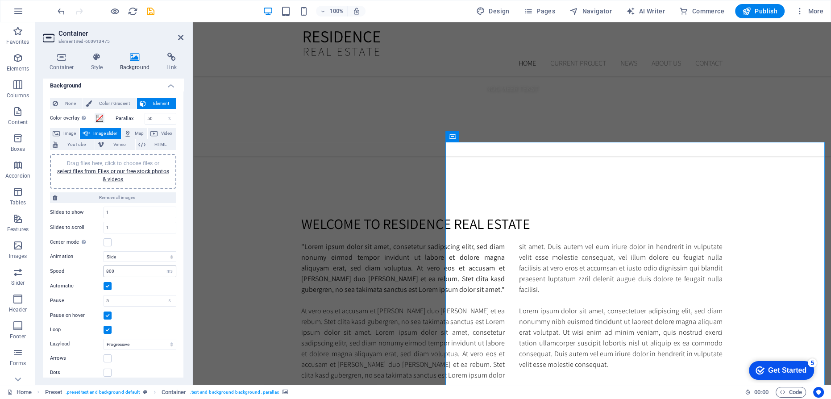
scroll to position [9, 0]
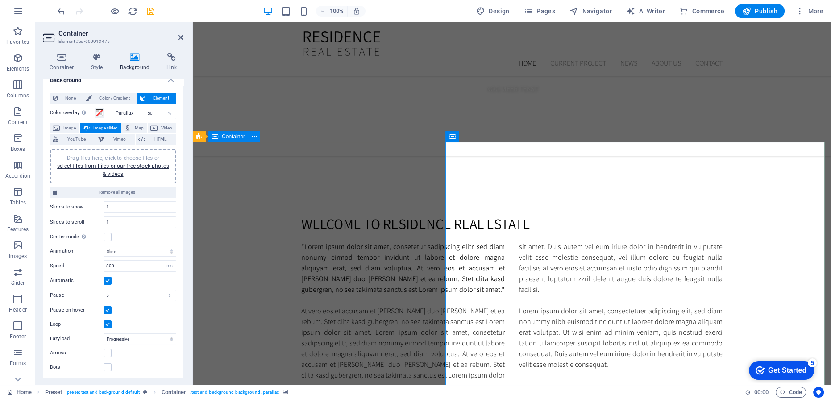
click at [225, 139] on span "Container" at bounding box center [233, 136] width 23 height 5
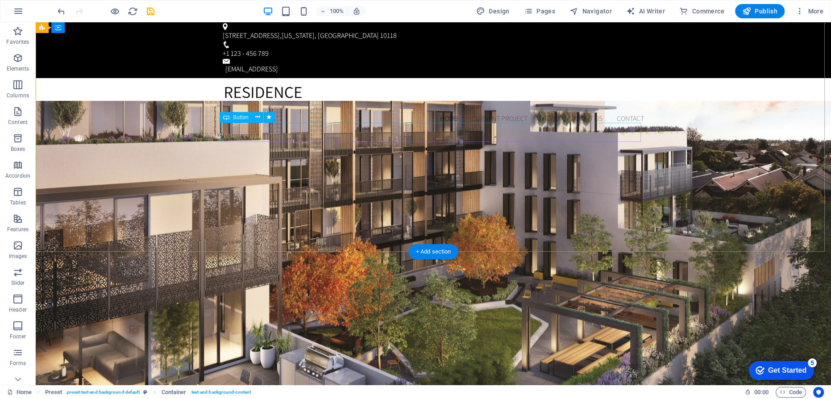
scroll to position [0, 0]
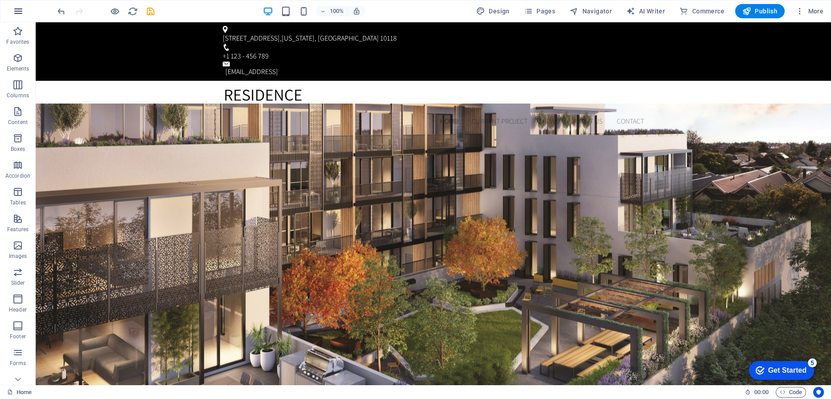
click at [18, 12] on icon "button" at bounding box center [18, 11] width 11 height 11
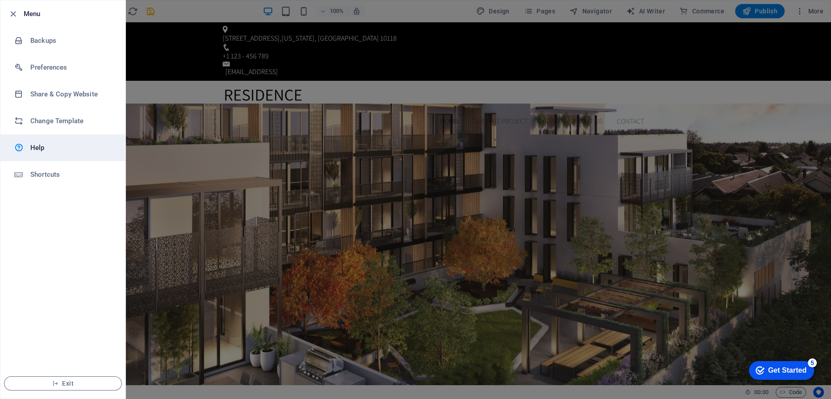
click at [40, 149] on h6 "Help" at bounding box center [71, 147] width 83 height 11
click at [27, 12] on h6 "Menu" at bounding box center [71, 13] width 95 height 11
click at [12, 12] on icon "button" at bounding box center [13, 14] width 10 height 10
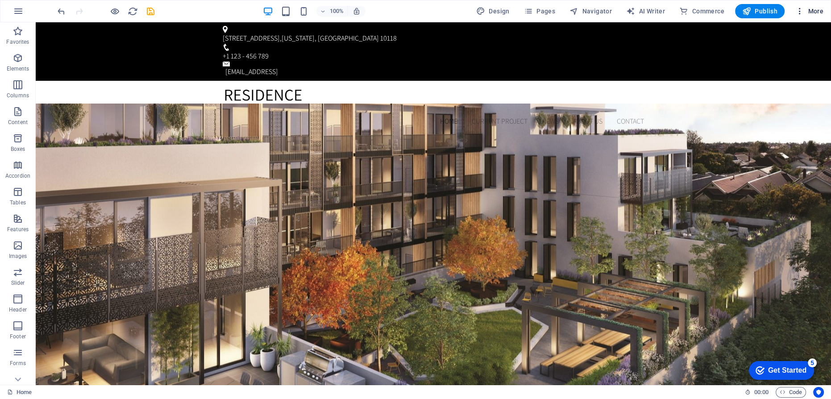
click at [799, 12] on icon "button" at bounding box center [799, 11] width 9 height 9
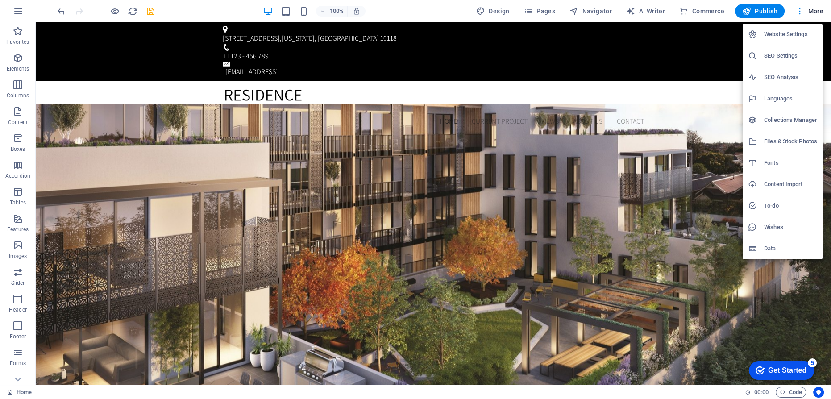
click at [799, 31] on h6 "Website Settings" at bounding box center [790, 34] width 53 height 11
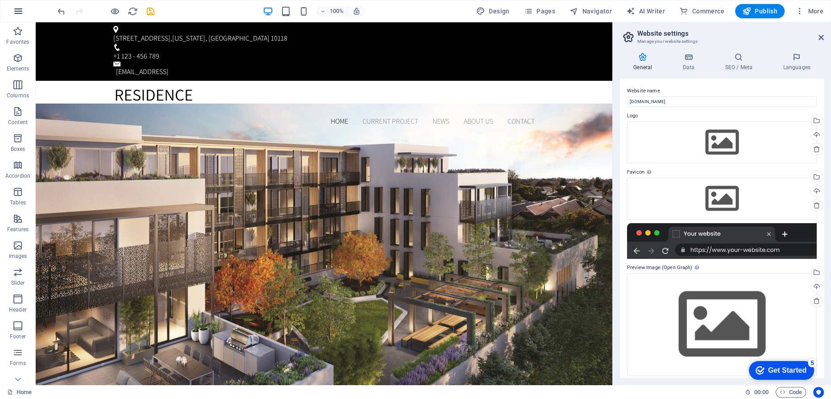
click at [19, 10] on icon "button" at bounding box center [18, 11] width 11 height 11
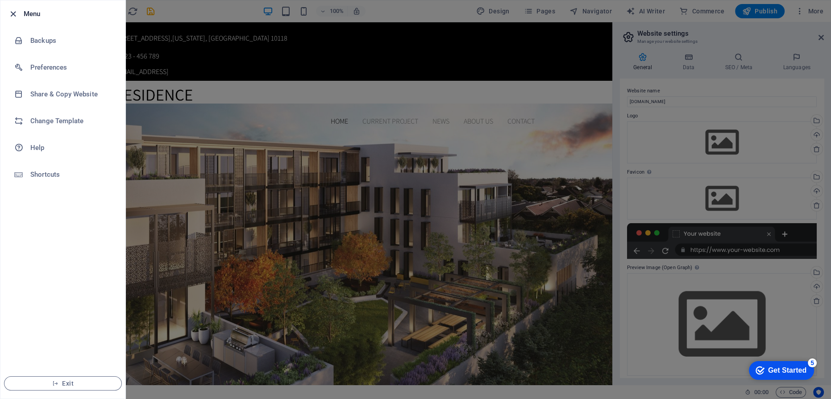
click at [14, 12] on icon "button" at bounding box center [13, 14] width 10 height 10
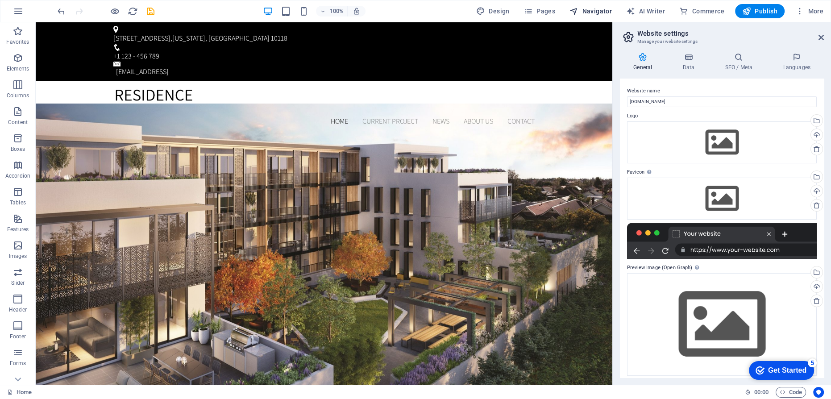
click at [599, 12] on span "Navigator" at bounding box center [590, 11] width 42 height 9
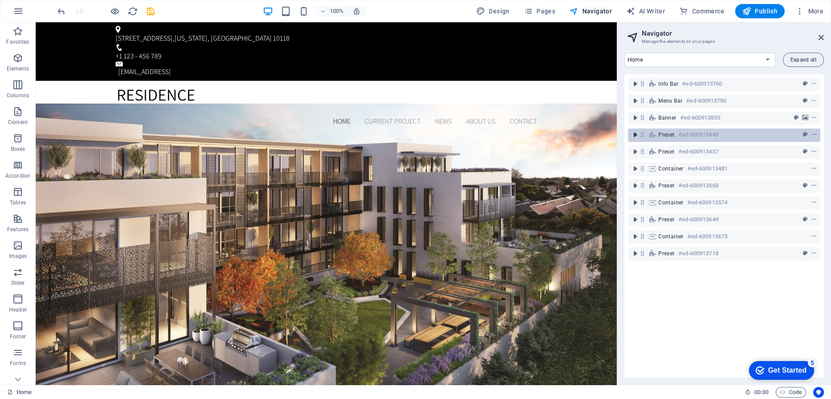
click at [634, 134] on icon "toggle-expand" at bounding box center [634, 134] width 9 height 9
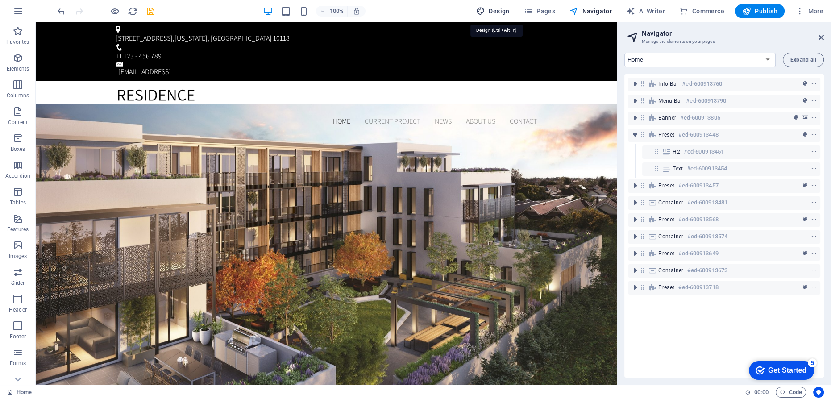
click at [495, 10] on span "Design" at bounding box center [492, 11] width 33 height 9
select select "px"
select select "300"
select select "px"
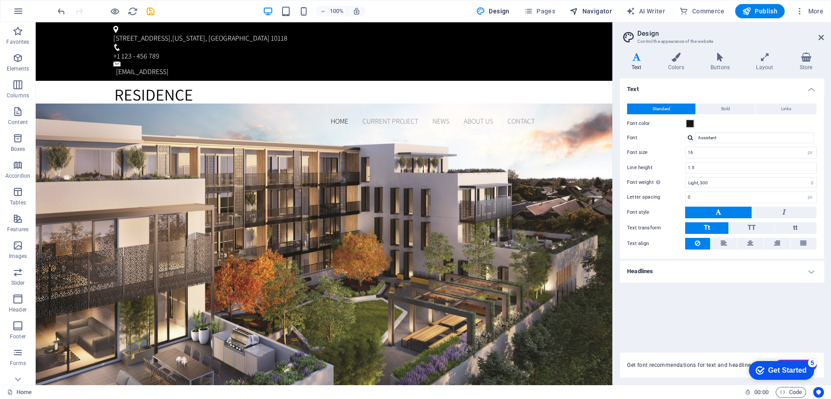
click at [593, 10] on span "Navigator" at bounding box center [590, 11] width 42 height 9
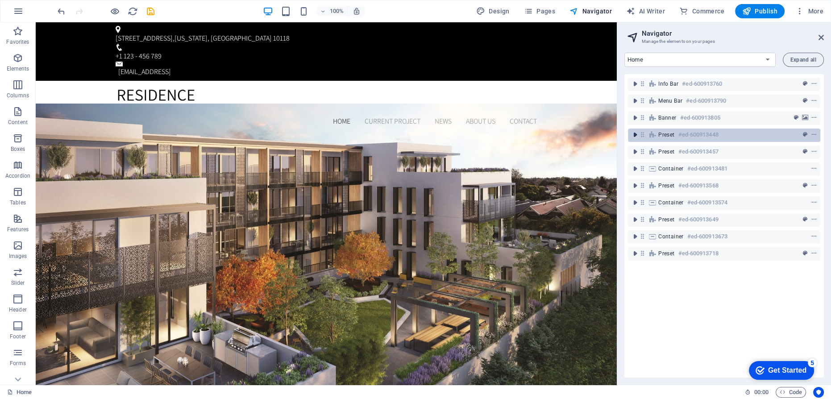
click at [634, 135] on icon "toggle-expand" at bounding box center [634, 134] width 9 height 9
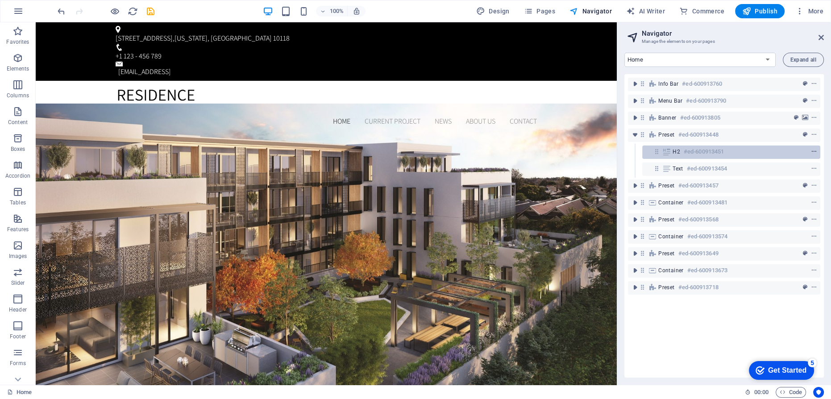
click at [812, 152] on icon "context-menu" at bounding box center [813, 152] width 6 height 6
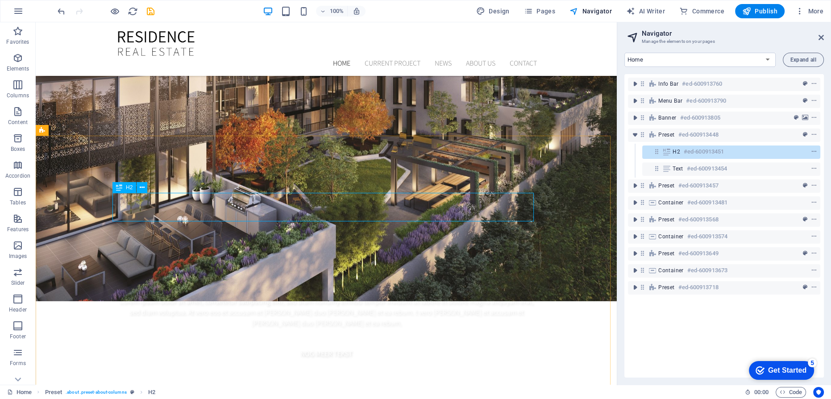
click at [129, 188] on span "H2" at bounding box center [129, 187] width 7 height 5
click at [130, 188] on span "H2" at bounding box center [129, 187] width 7 height 5
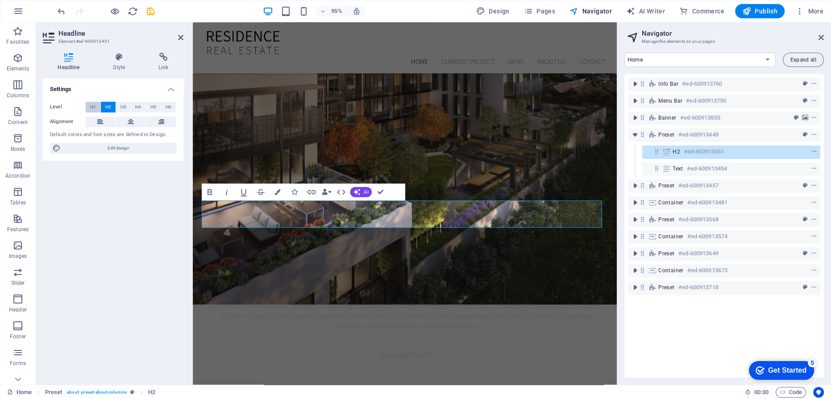
click at [93, 105] on span "H1" at bounding box center [93, 107] width 6 height 11
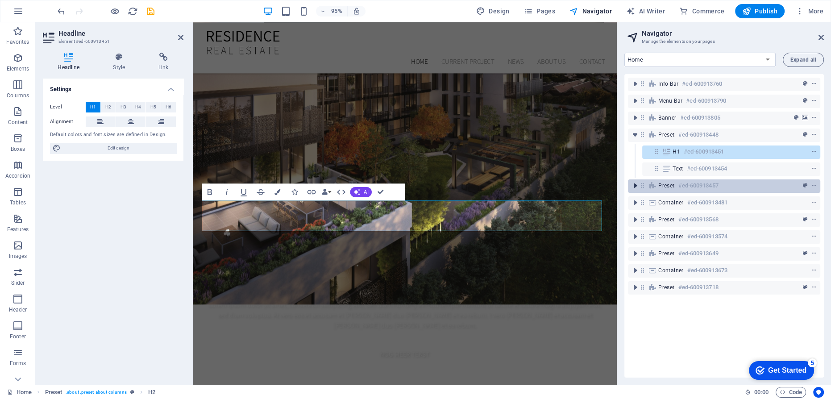
click at [635, 184] on icon "toggle-expand" at bounding box center [634, 185] width 9 height 9
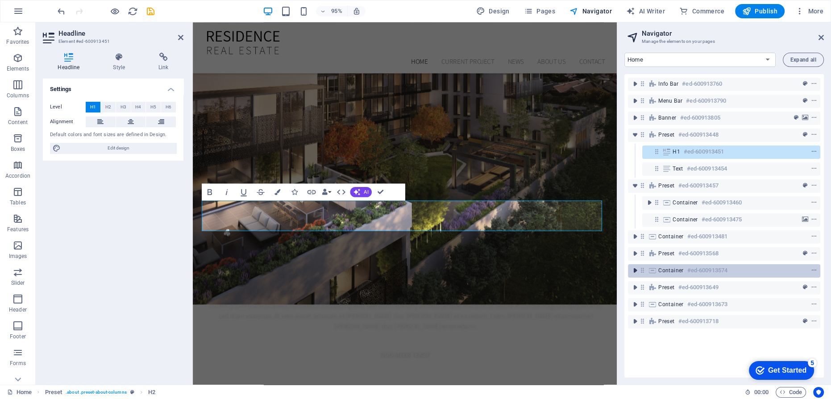
click at [633, 269] on icon "toggle-expand" at bounding box center [634, 270] width 9 height 9
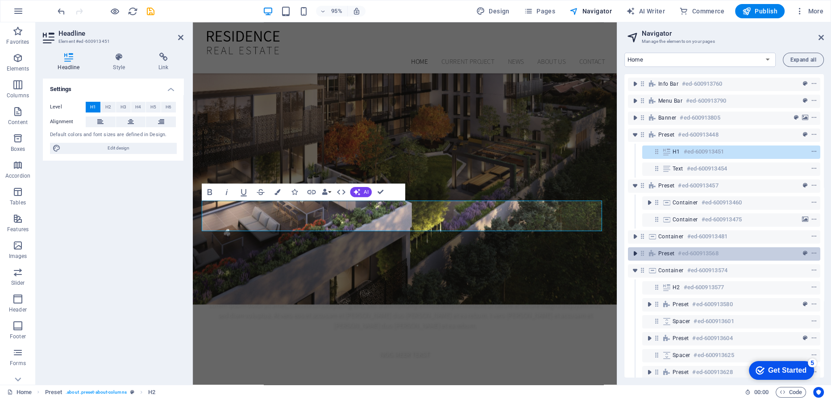
click at [634, 252] on icon "toggle-expand" at bounding box center [634, 253] width 9 height 9
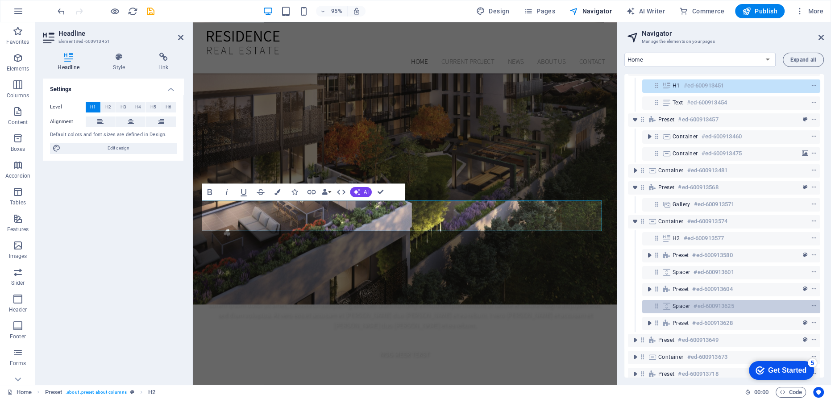
scroll to position [79, 0]
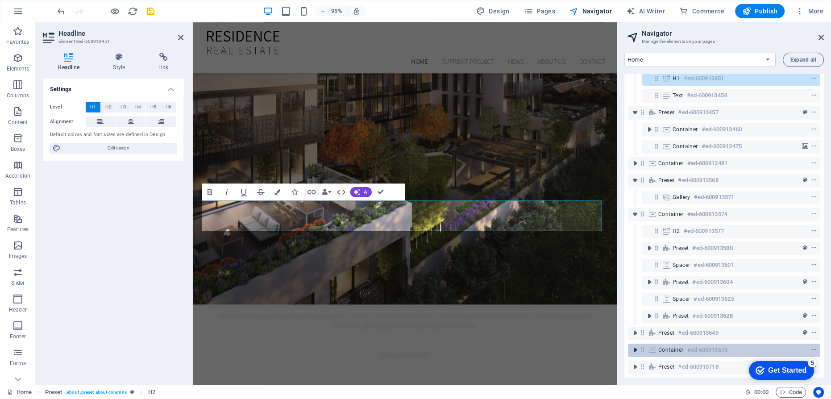
click at [635, 345] on icon "toggle-expand" at bounding box center [634, 349] width 9 height 9
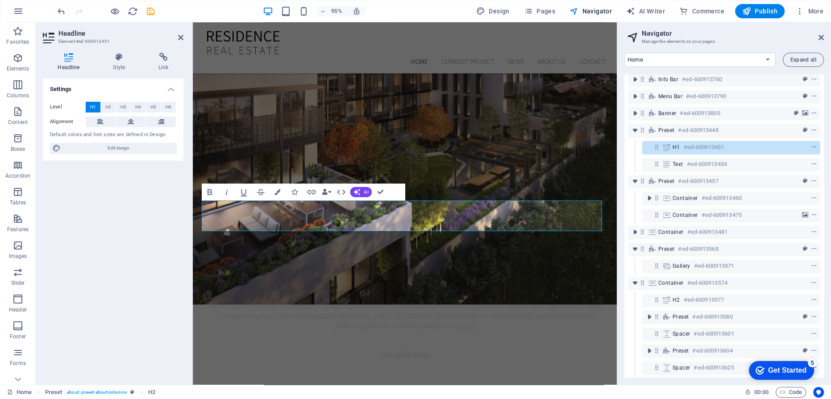
scroll to position [0, 0]
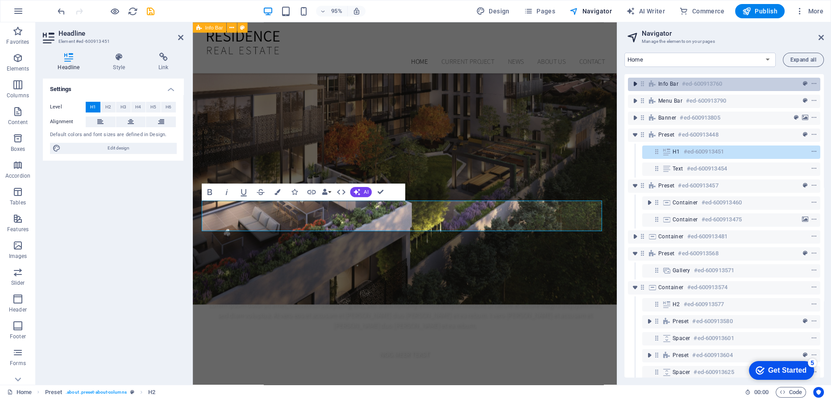
click at [635, 82] on icon "toggle-expand" at bounding box center [634, 83] width 9 height 9
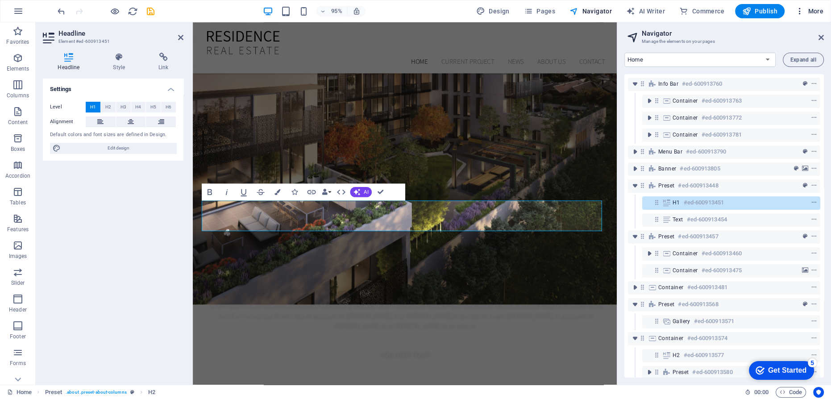
click at [799, 11] on icon "button" at bounding box center [799, 11] width 9 height 9
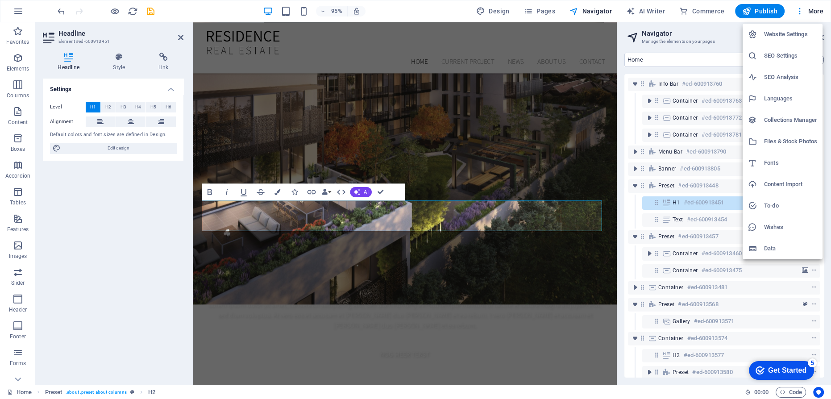
click at [17, 10] on div at bounding box center [415, 199] width 831 height 399
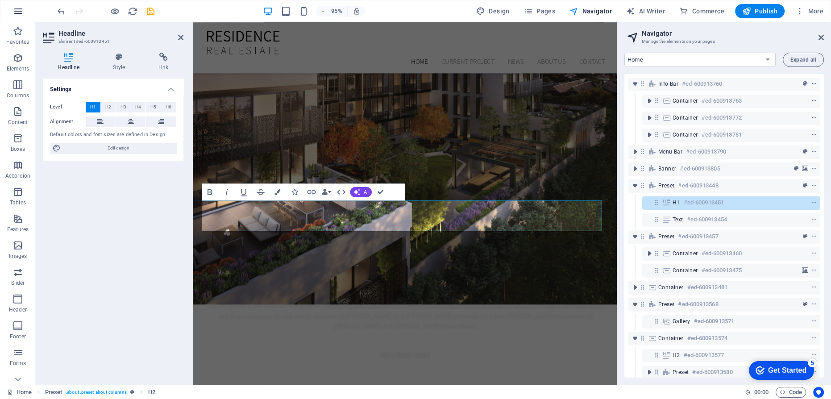
click at [16, 9] on icon "button" at bounding box center [18, 11] width 11 height 11
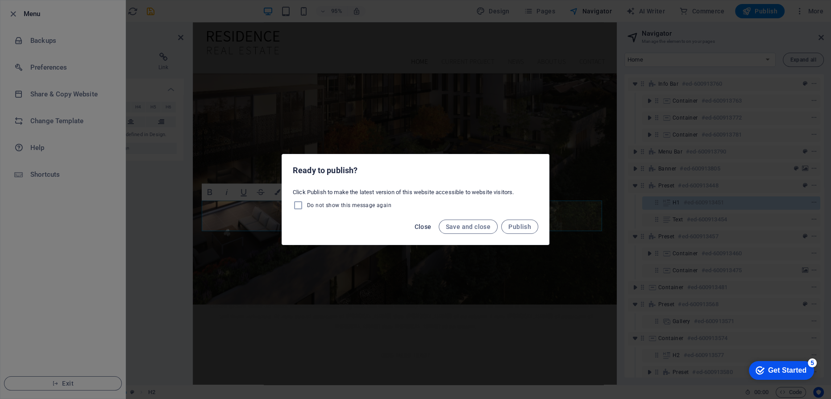
click at [424, 224] on span "Close" at bounding box center [422, 226] width 17 height 7
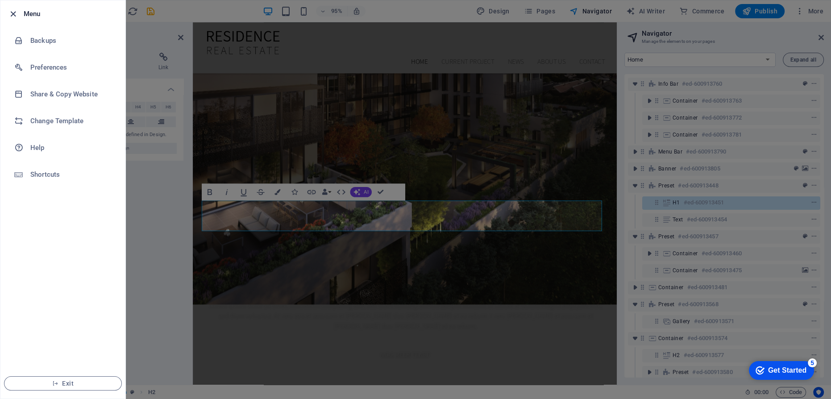
click at [8, 13] on icon "button" at bounding box center [13, 14] width 10 height 10
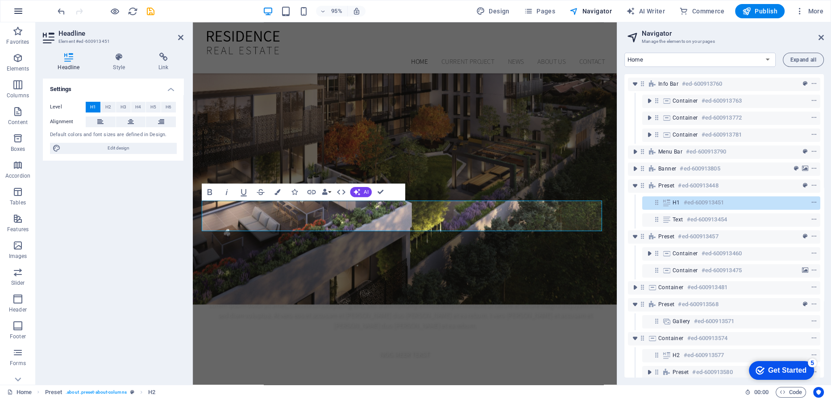
click at [17, 12] on icon "button" at bounding box center [18, 11] width 11 height 11
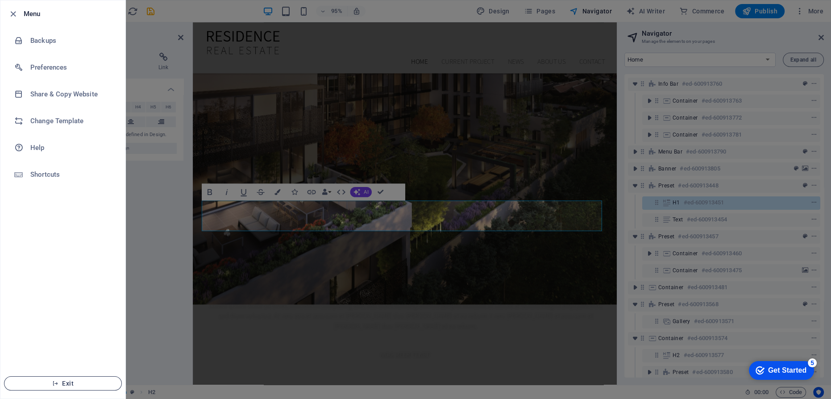
click at [66, 384] on span "Exit" at bounding box center [63, 383] width 103 height 7
